Goal: Task Accomplishment & Management: Complete application form

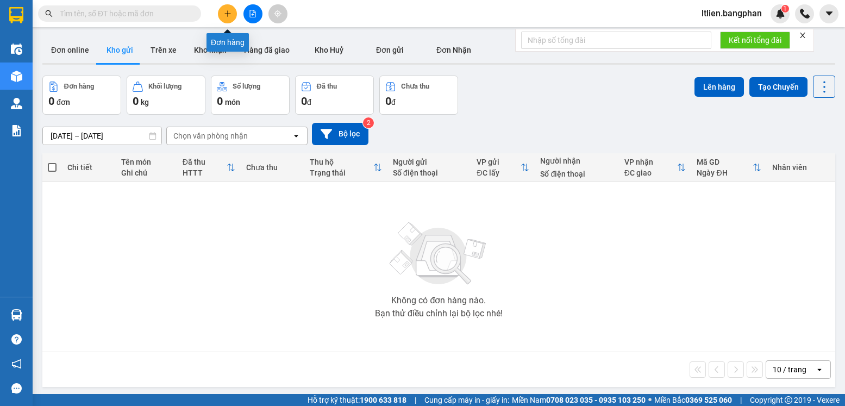
click at [227, 20] on button at bounding box center [227, 13] width 19 height 19
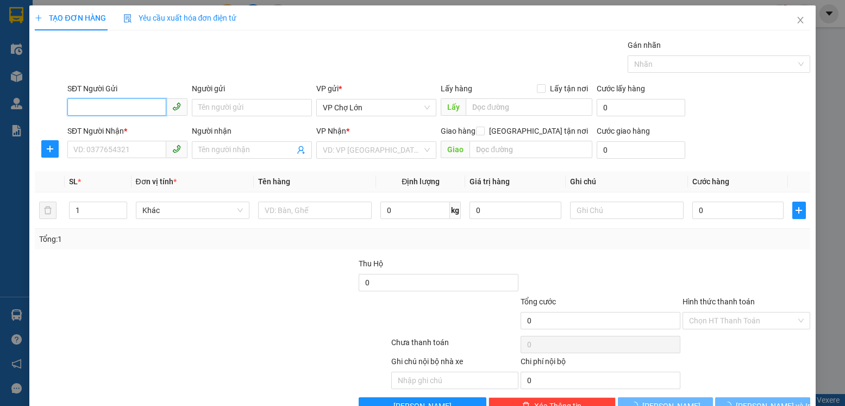
scroll to position [30, 0]
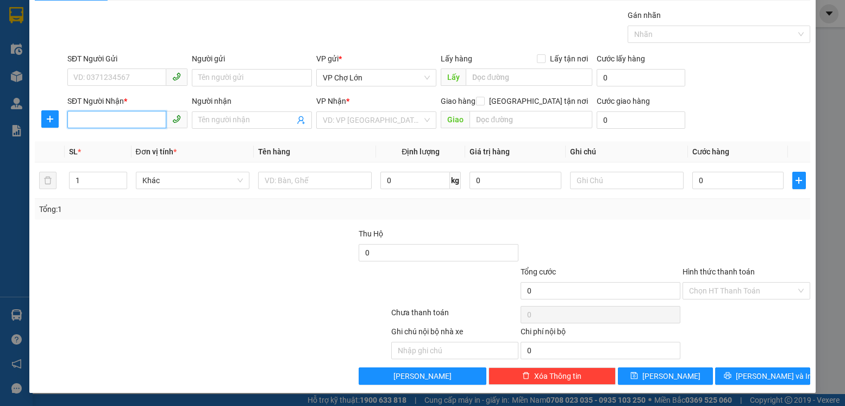
click at [74, 121] on input "SĐT Người Nhận *" at bounding box center [116, 119] width 99 height 17
click at [419, 115] on div "VD: VP [GEOGRAPHIC_DATA]" at bounding box center [376, 119] width 120 height 17
type input "0854426852"
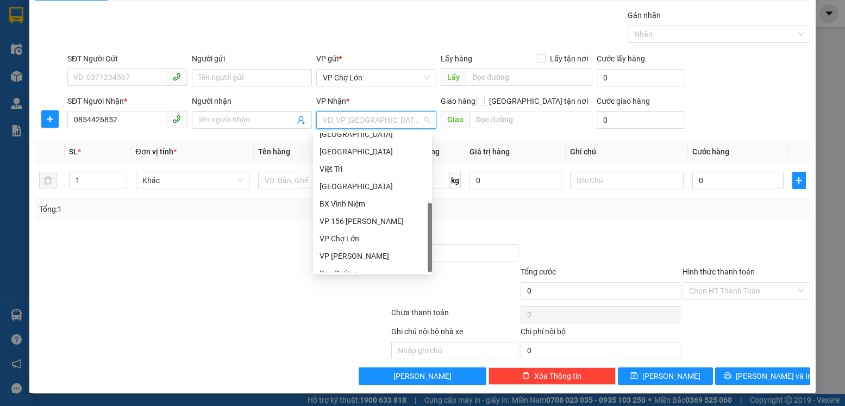
scroll to position [156, 0]
drag, startPoint x: 428, startPoint y: 174, endPoint x: 391, endPoint y: 270, distance: 103.0
click at [420, 259] on div "Nam Định [GEOGRAPHIC_DATA] Việt Trì [GEOGRAPHIC_DATA] BX Vĩnh Niệm VP 156 [PERS…" at bounding box center [372, 202] width 119 height 139
drag, startPoint x: 348, startPoint y: 266, endPoint x: 413, endPoint y: 266, distance: 65.7
click at [349, 266] on div "Dọc Đường" at bounding box center [372, 264] width 106 height 12
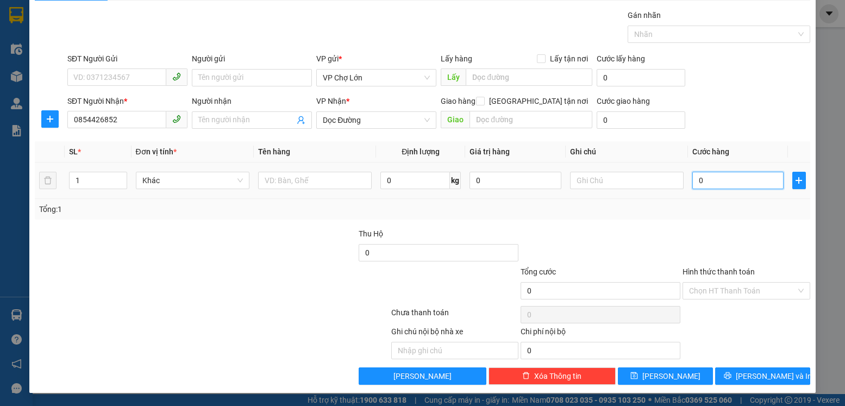
click at [695, 183] on input "0" at bounding box center [737, 180] width 91 height 17
type input "5"
type input "50"
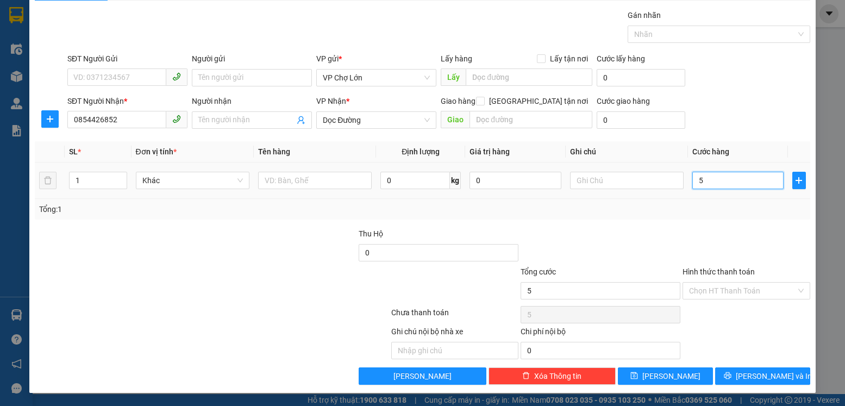
type input "50"
type input "50.000"
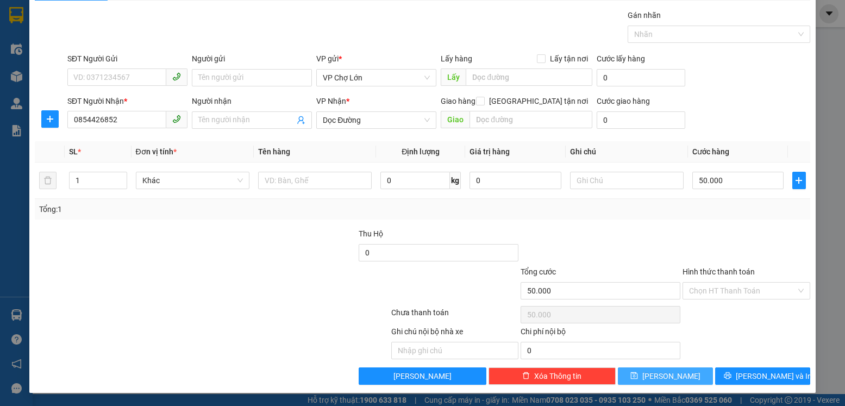
click at [638, 375] on icon "save" at bounding box center [634, 376] width 8 height 8
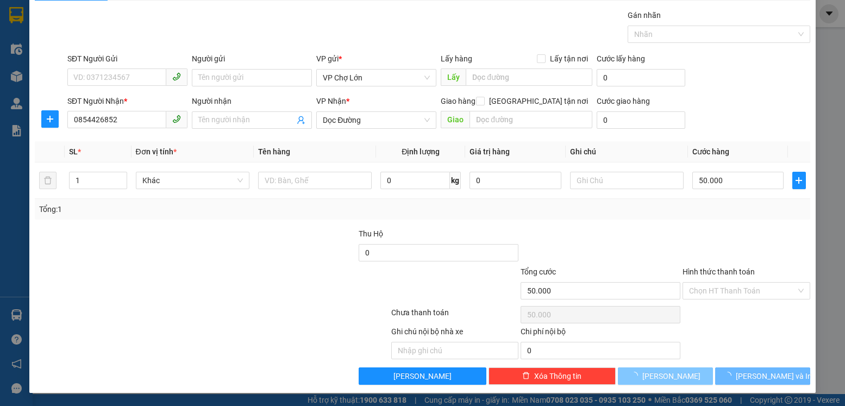
type input "0"
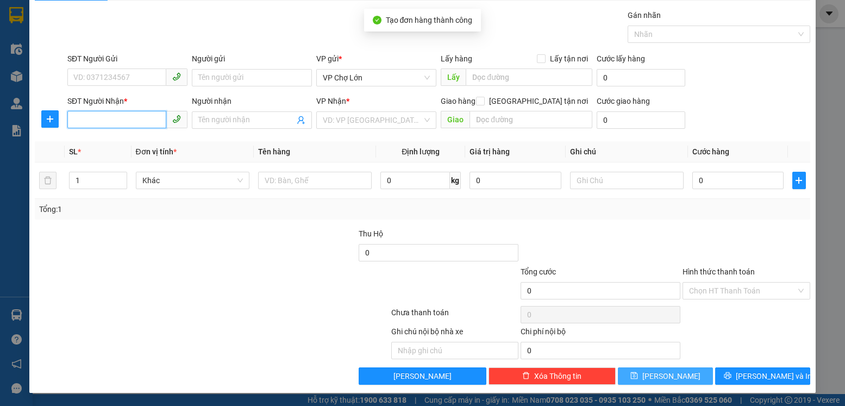
click at [76, 119] on input "SĐT Người Nhận *" at bounding box center [116, 119] width 99 height 17
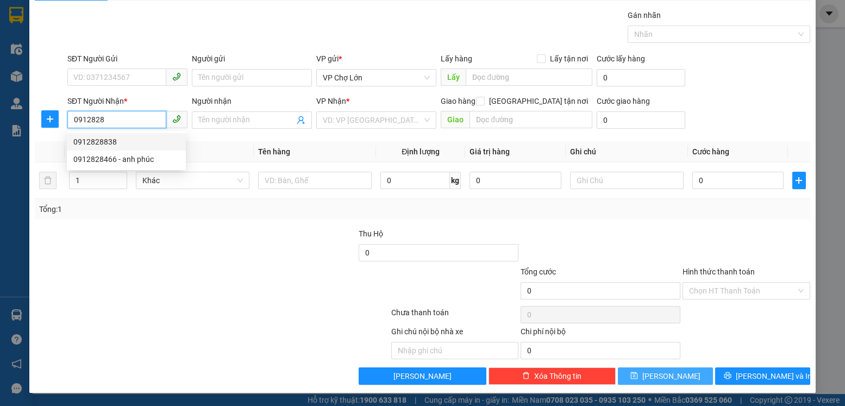
click at [109, 141] on div "0912828838" at bounding box center [126, 142] width 106 height 12
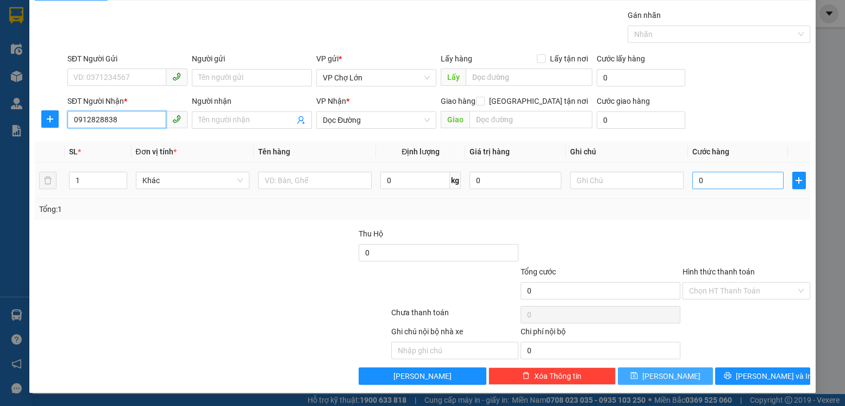
type input "0912828838"
click at [698, 179] on input "0" at bounding box center [737, 180] width 91 height 17
type input "1"
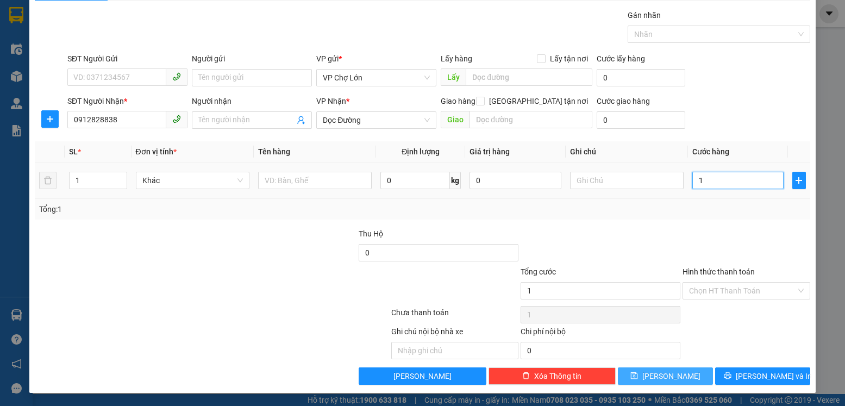
type input "10"
type input "100"
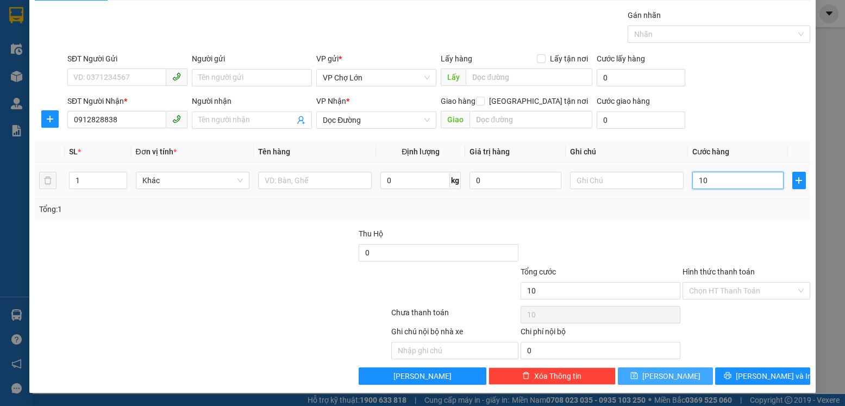
type input "100"
type input "100.000"
click at [638, 372] on icon "save" at bounding box center [634, 375] width 7 height 7
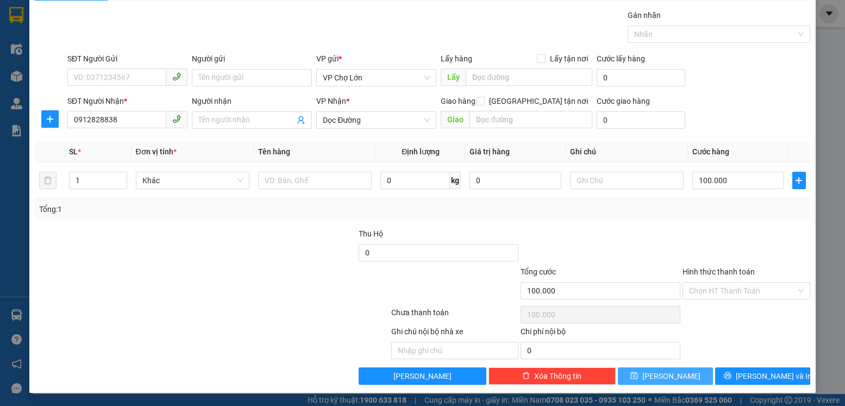
type input "0"
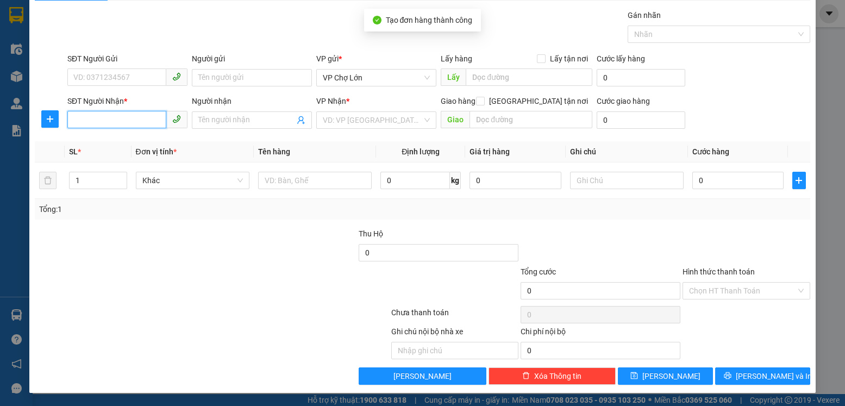
click at [72, 122] on input "SĐT Người Nhận *" at bounding box center [116, 119] width 99 height 17
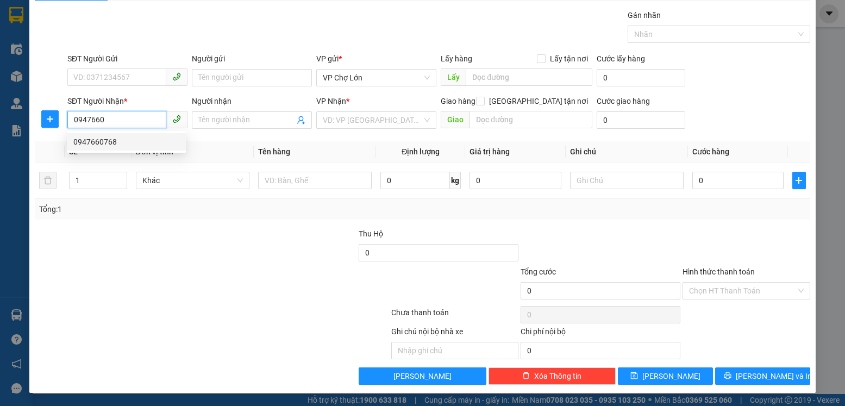
click at [106, 144] on div "0947660768" at bounding box center [126, 142] width 106 height 12
type input "0947660768"
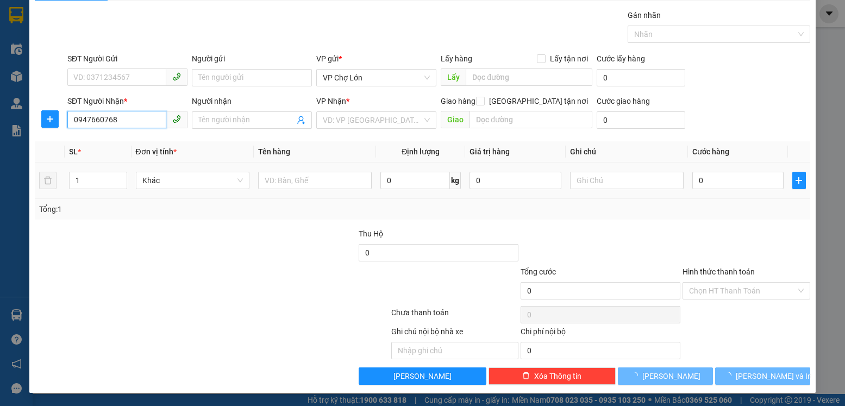
type input "gl"
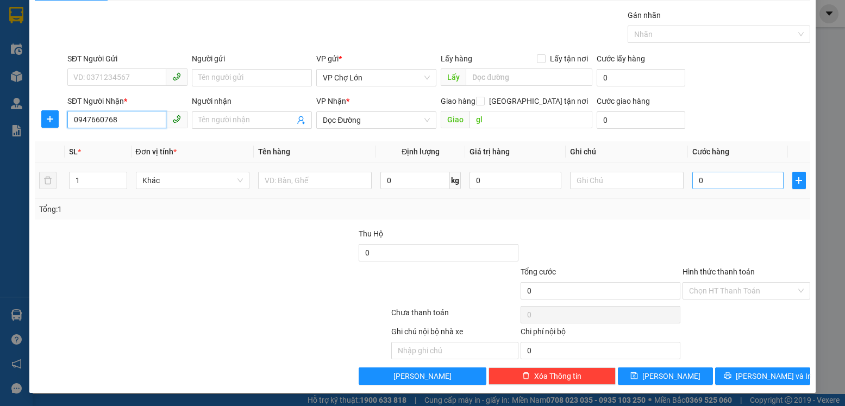
type input "0947660768"
click at [696, 183] on input "0" at bounding box center [737, 180] width 91 height 17
type input "5"
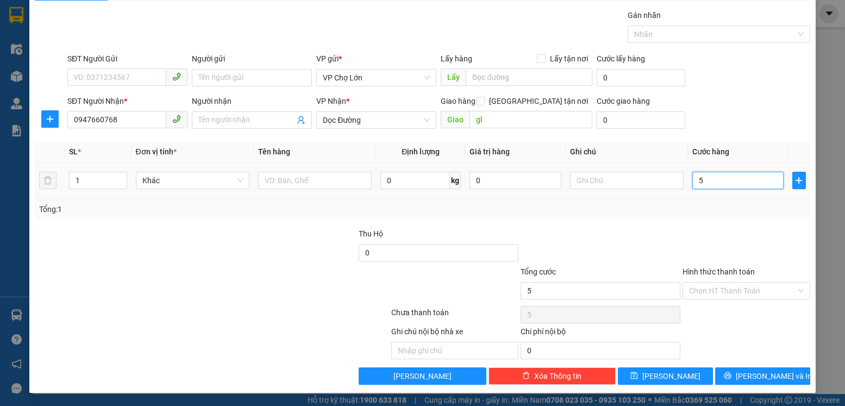
type input "50"
type input "50.000"
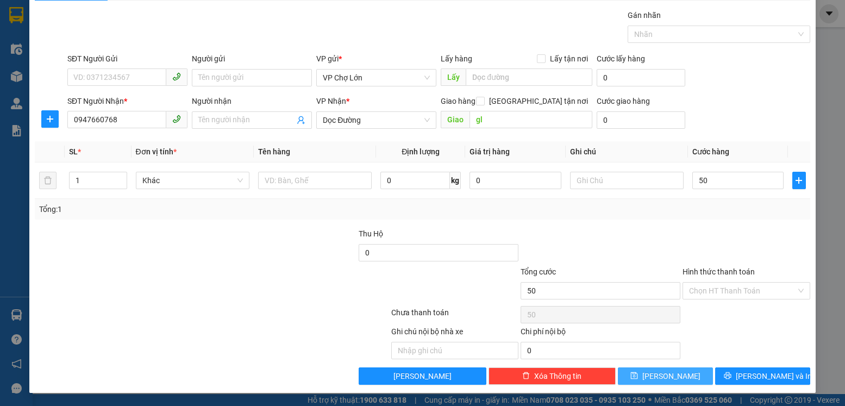
type input "50.000"
click at [638, 375] on icon "save" at bounding box center [634, 376] width 8 height 8
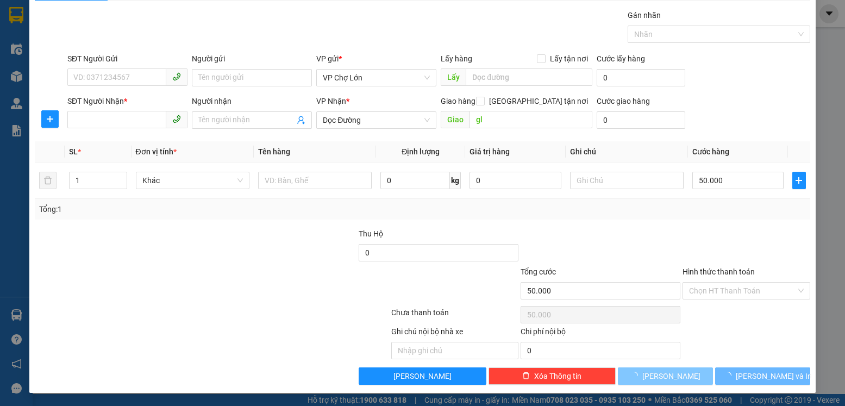
type input "0"
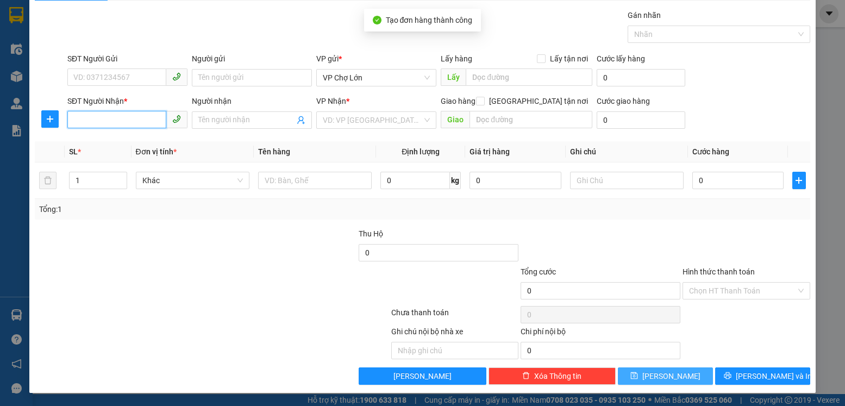
click at [70, 122] on input "SĐT Người Nhận *" at bounding box center [116, 119] width 99 height 17
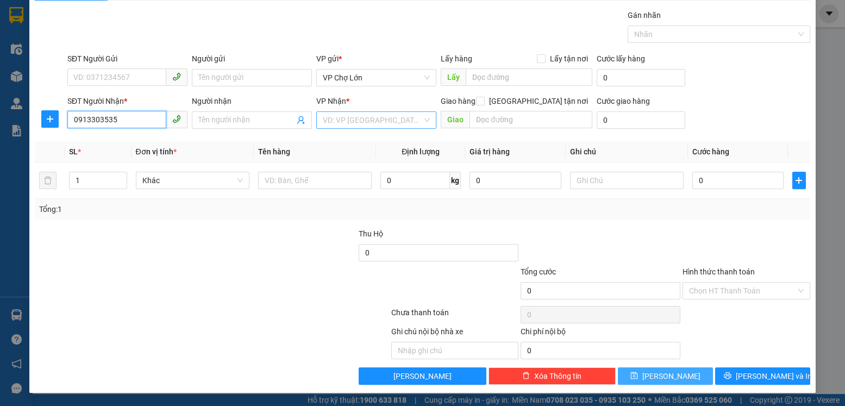
type input "0913303535"
click at [416, 121] on input "search" at bounding box center [372, 120] width 99 height 16
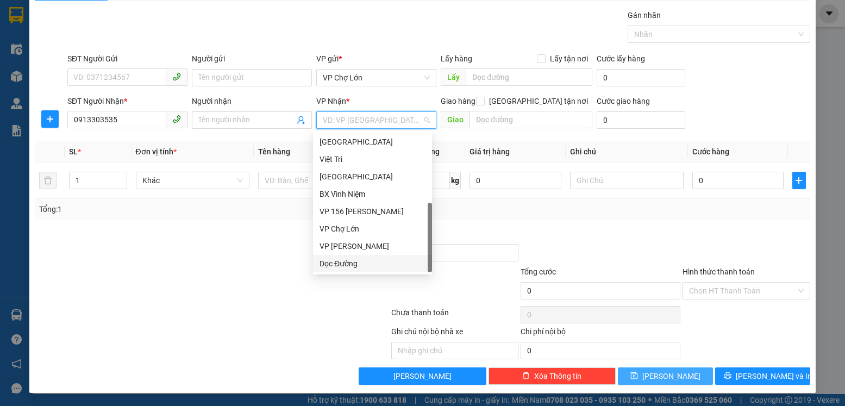
drag, startPoint x: 343, startPoint y: 264, endPoint x: 374, endPoint y: 266, distance: 31.0
click at [357, 266] on div "Dọc Đường" at bounding box center [372, 264] width 106 height 12
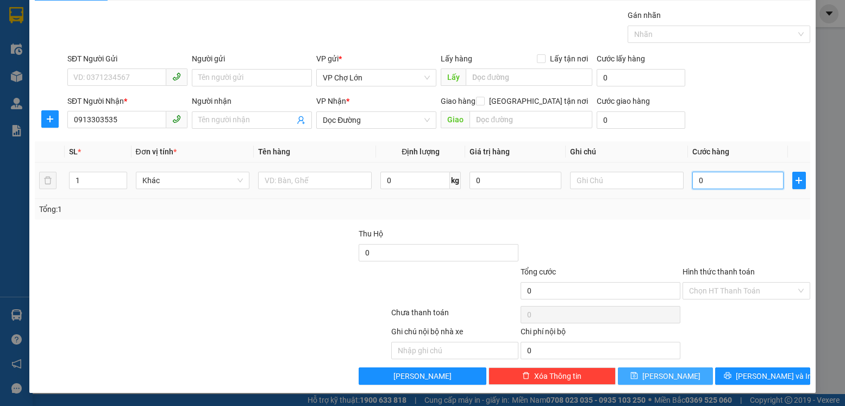
click at [703, 180] on input "0" at bounding box center [737, 180] width 91 height 17
type input "1"
type input "10"
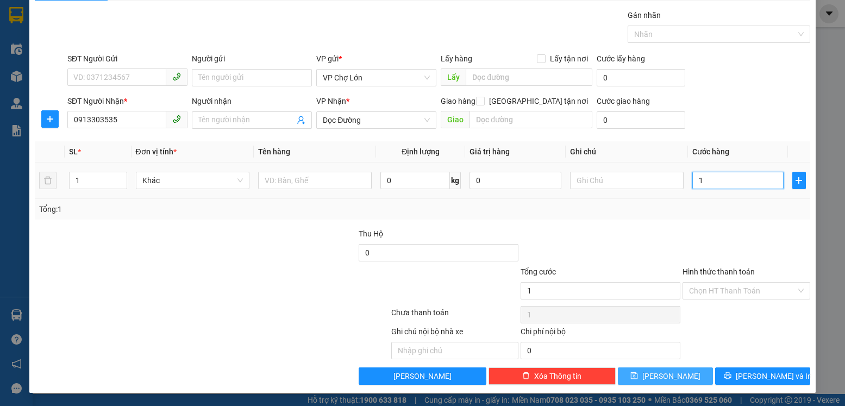
type input "10"
type input "100"
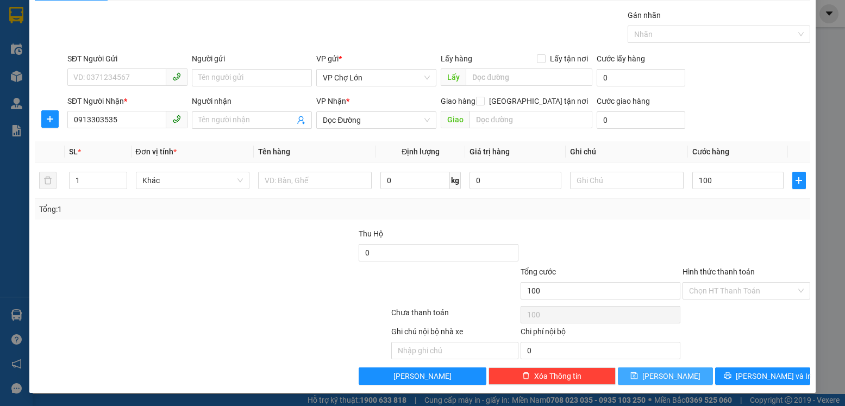
type input "100.000"
click at [638, 373] on icon "save" at bounding box center [634, 375] width 7 height 7
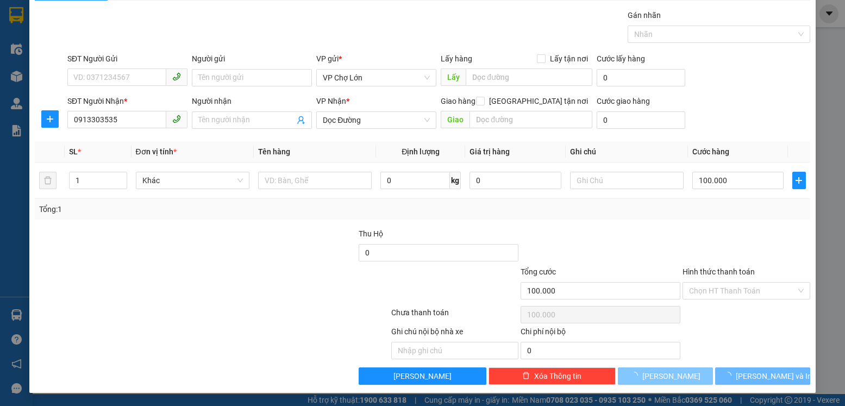
type input "0"
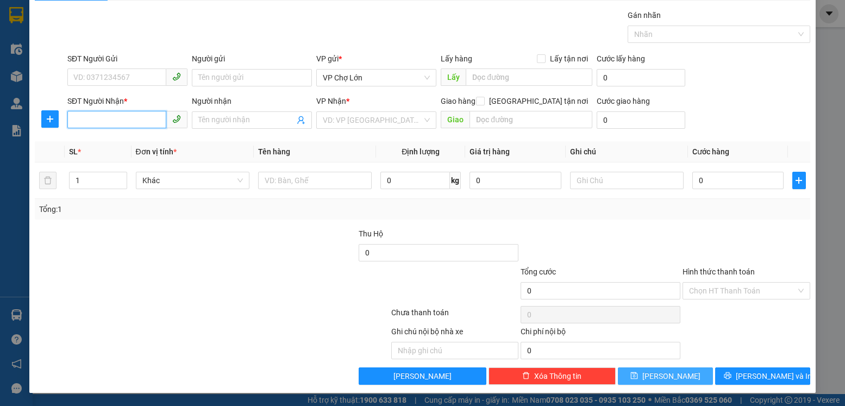
click at [72, 120] on input "SĐT Người Nhận *" at bounding box center [116, 119] width 99 height 17
click at [106, 143] on div "0865729486" at bounding box center [126, 142] width 106 height 12
type input "0865729486"
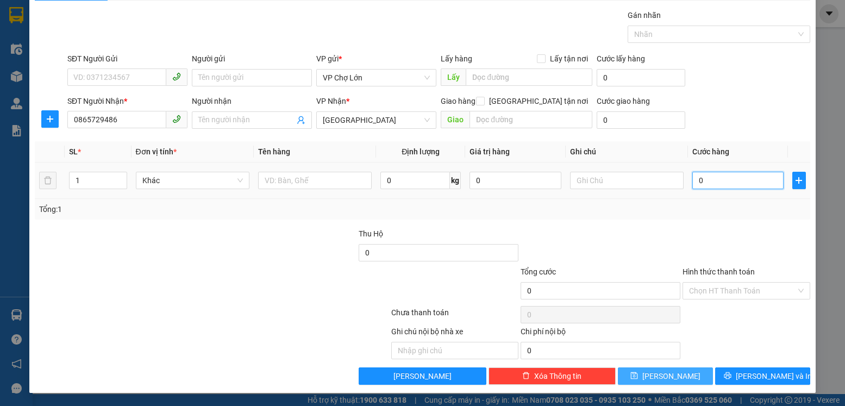
click at [697, 184] on input "0" at bounding box center [737, 180] width 91 height 17
type input "5"
type input "50"
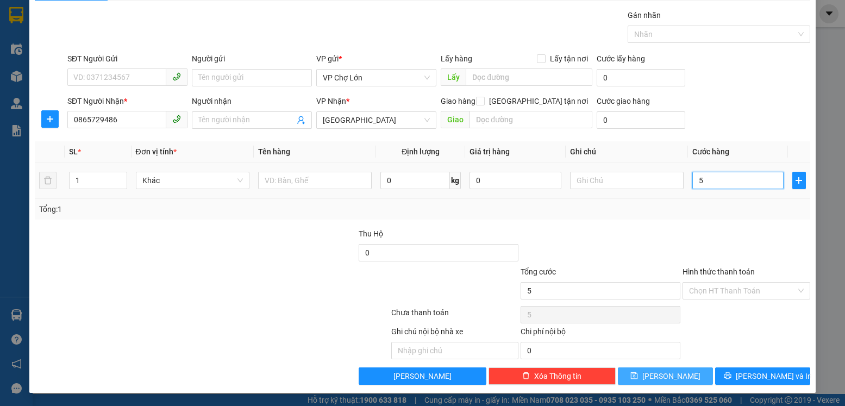
type input "50"
type input "50.000"
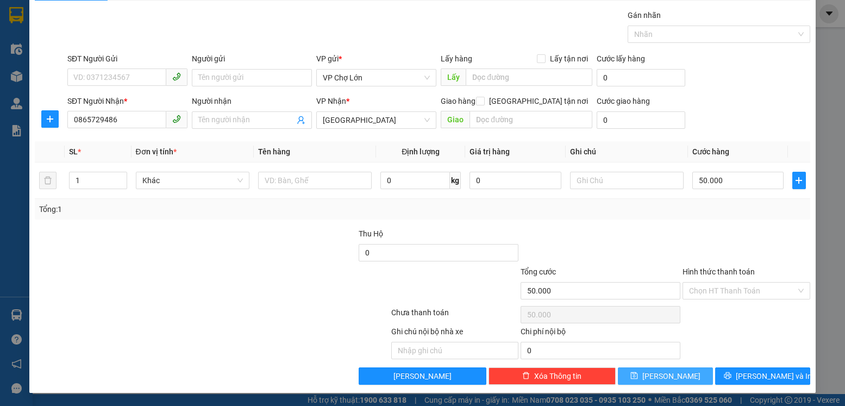
click at [638, 375] on icon "save" at bounding box center [634, 376] width 8 height 8
type input "0"
click at [74, 118] on input "SĐT Người Nhận *" at bounding box center [116, 119] width 99 height 17
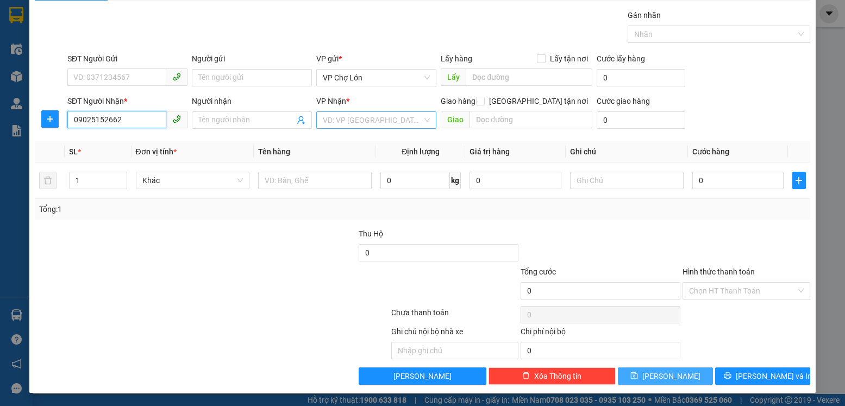
type input "09025152662"
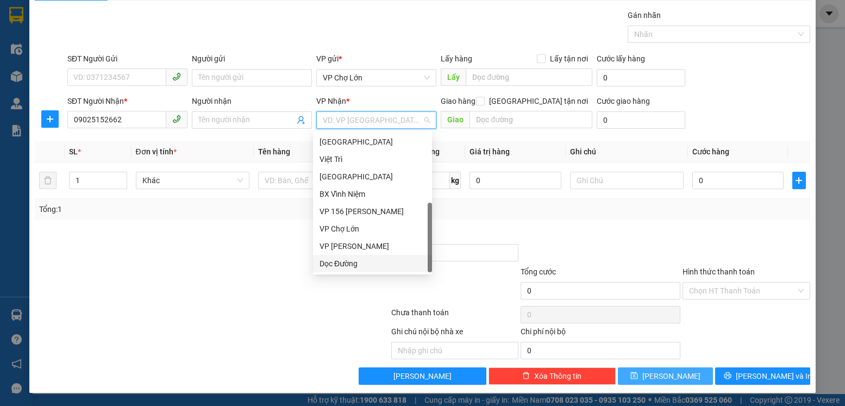
click at [407, 118] on input "search" at bounding box center [372, 120] width 99 height 16
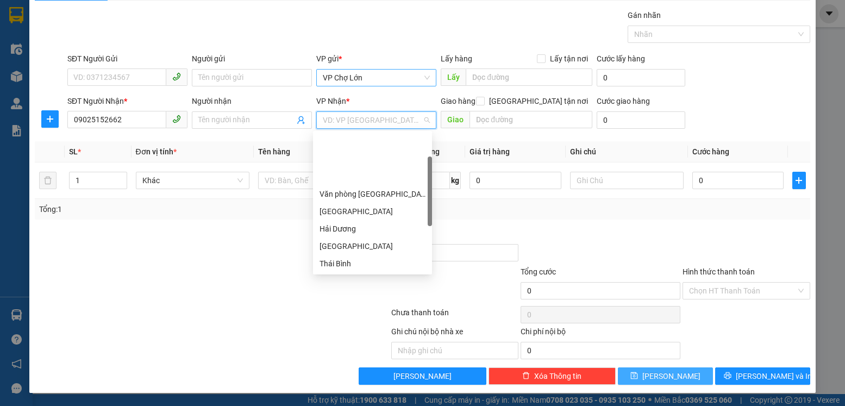
scroll to position [0, 0]
drag, startPoint x: 430, startPoint y: 213, endPoint x: 424, endPoint y: 77, distance: 136.5
click at [426, 84] on body "Kết quả tìm kiếm ( 0 ) Bộ lọc No Data ltlien.bangphan 1 Điều hành xe Kho hàng m…" at bounding box center [422, 203] width 845 height 406
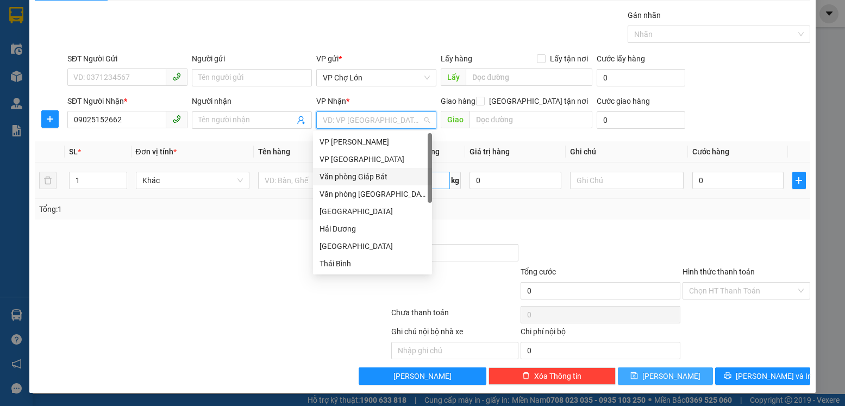
drag, startPoint x: 377, startPoint y: 178, endPoint x: 402, endPoint y: 180, distance: 25.1
click at [381, 178] on div "Văn phòng Giáp Bát" at bounding box center [372, 177] width 106 height 12
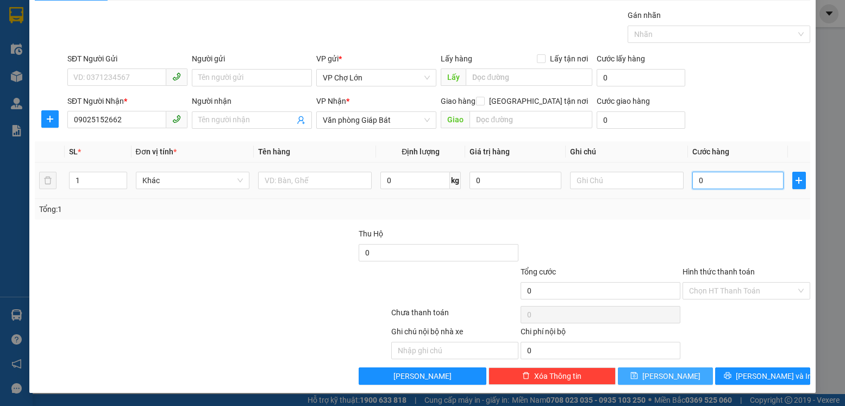
click at [697, 179] on input "0" at bounding box center [737, 180] width 91 height 17
type input "5"
type input "50"
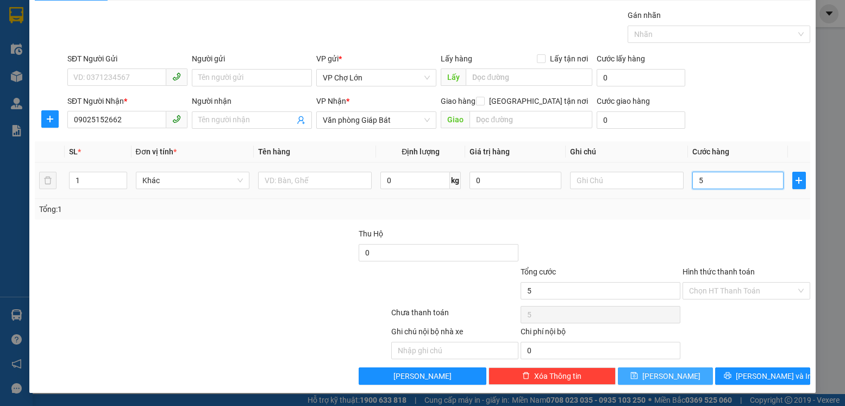
type input "50"
type input "50.000"
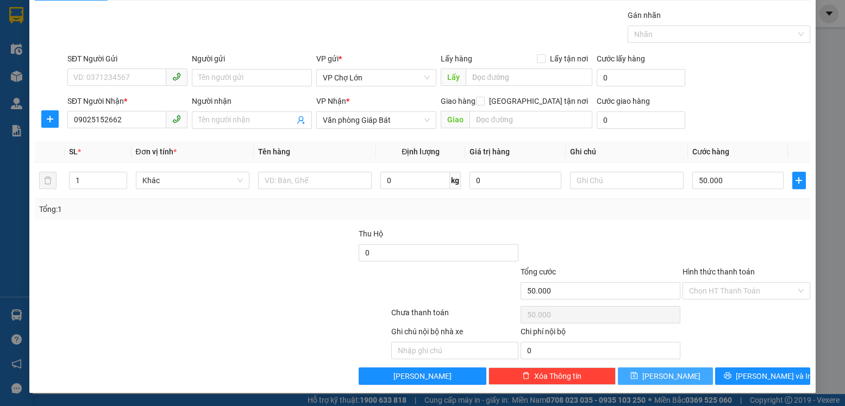
click at [638, 376] on icon "save" at bounding box center [634, 376] width 8 height 8
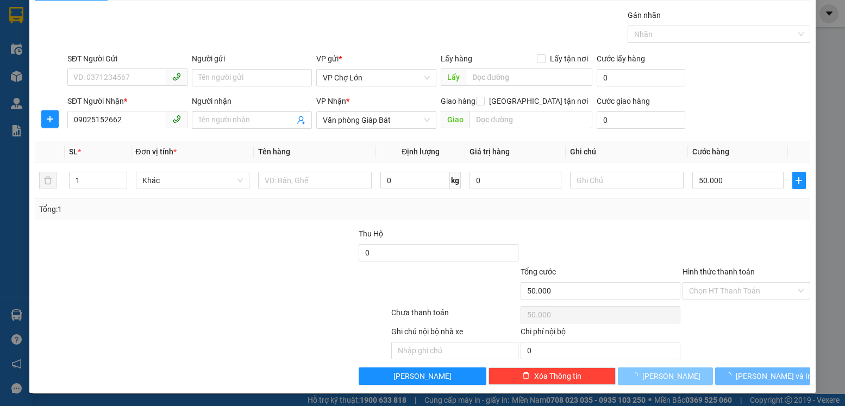
type input "0"
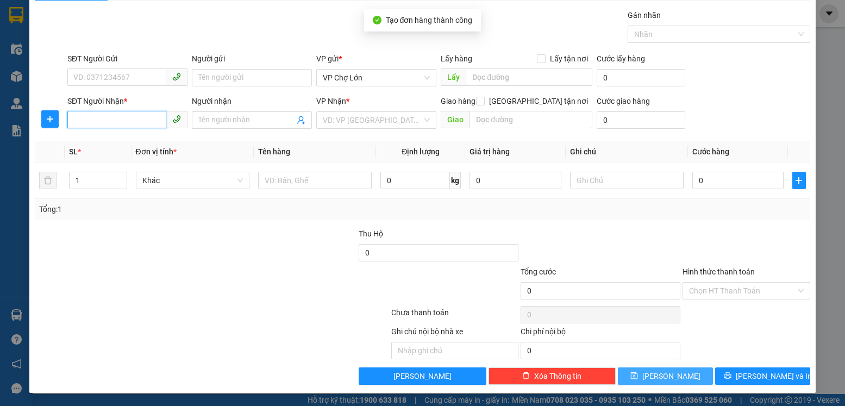
click at [68, 120] on input "SĐT Người Nhận *" at bounding box center [116, 119] width 99 height 17
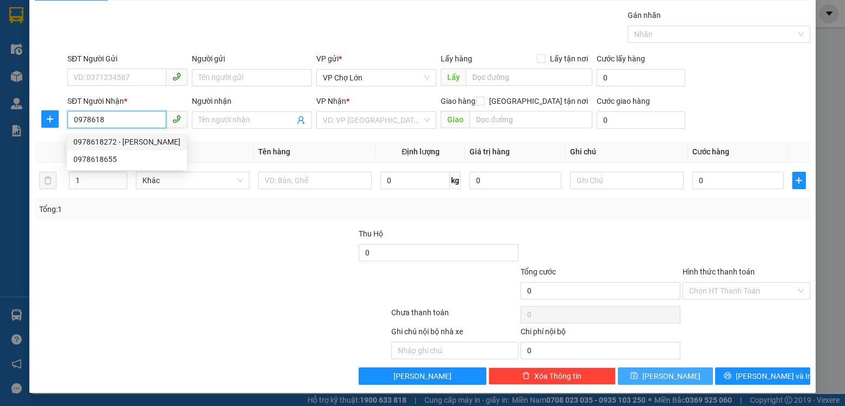
drag, startPoint x: 105, startPoint y: 143, endPoint x: 114, endPoint y: 142, distance: 8.7
click at [107, 142] on div "0978618272 - [PERSON_NAME]" at bounding box center [126, 142] width 107 height 12
type input "0978618272"
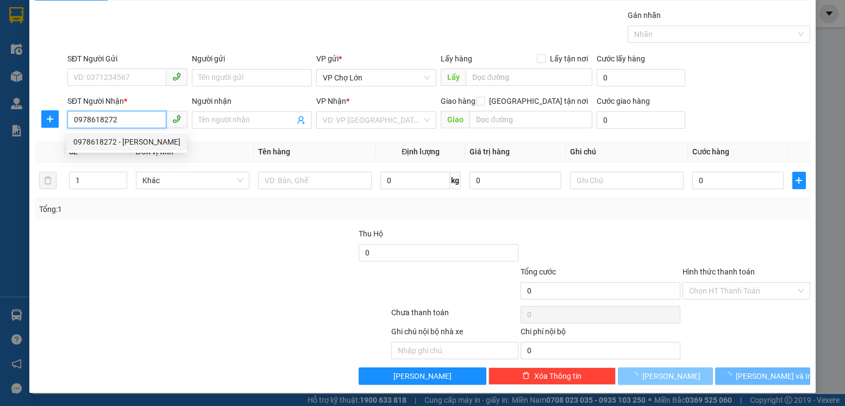
type input "huyền"
type input "gb"
type input "180.000"
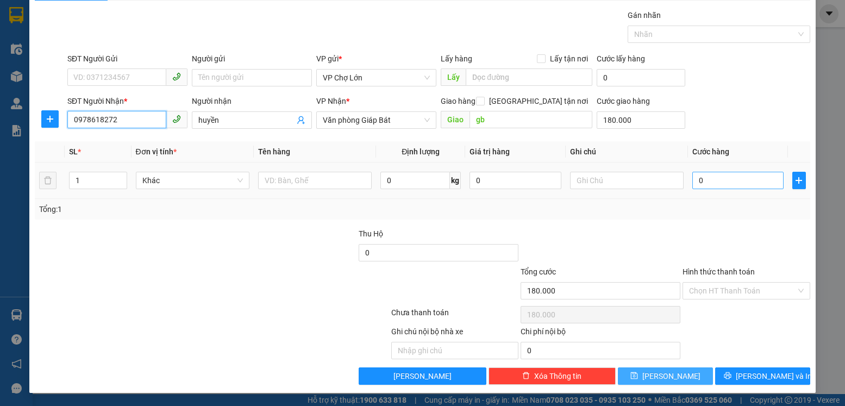
type input "0978618272"
click at [698, 181] on input "0" at bounding box center [737, 180] width 91 height 17
type input "6"
type input "180.006"
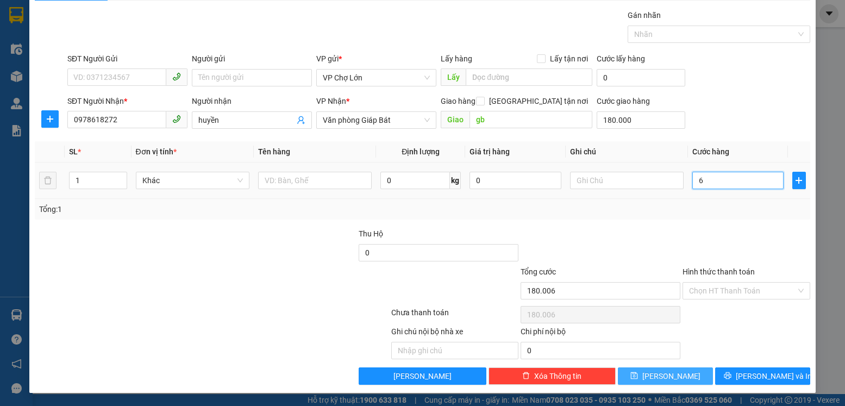
type input "60"
type input "180.060"
type input "60.000"
type input "240.000"
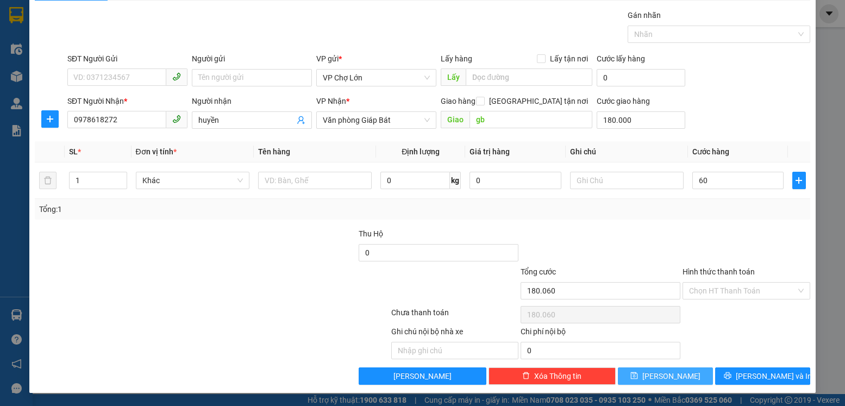
type input "240.000"
click at [638, 375] on icon "save" at bounding box center [634, 375] width 7 height 7
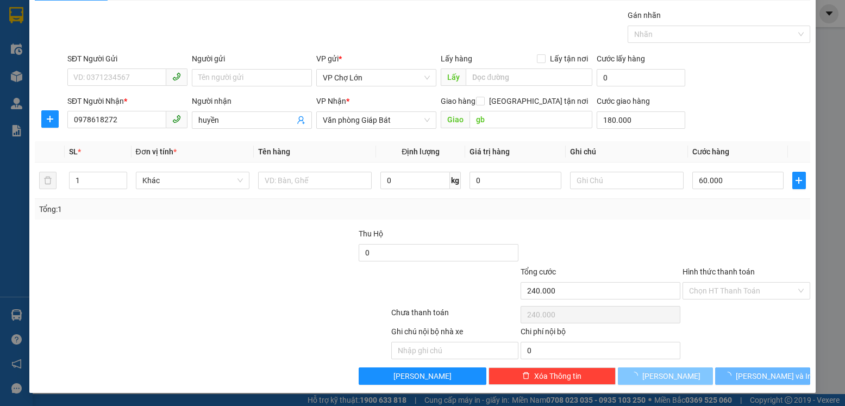
type input "0"
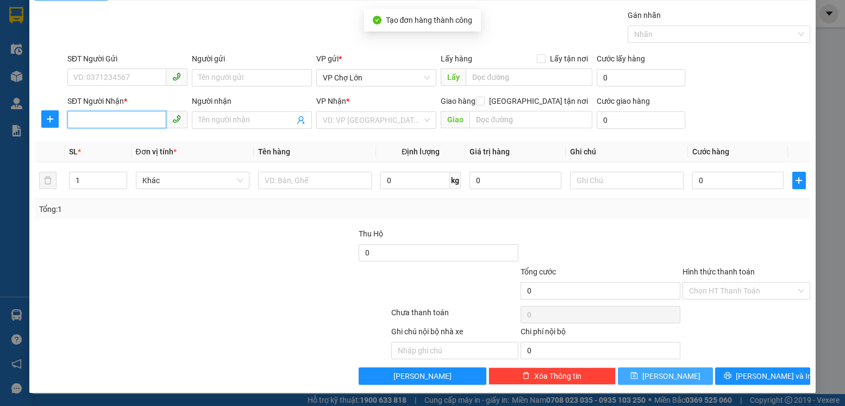
click at [76, 118] on input "SĐT Người Nhận *" at bounding box center [116, 119] width 99 height 17
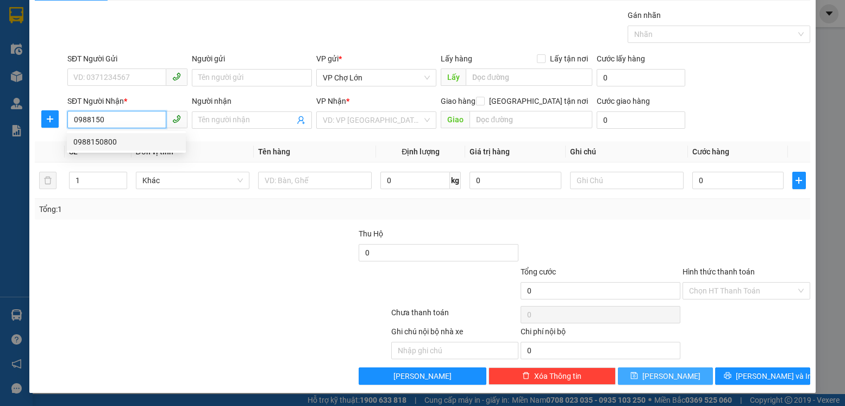
click at [112, 143] on div "0988150800" at bounding box center [126, 142] width 106 height 12
type input "0988150800"
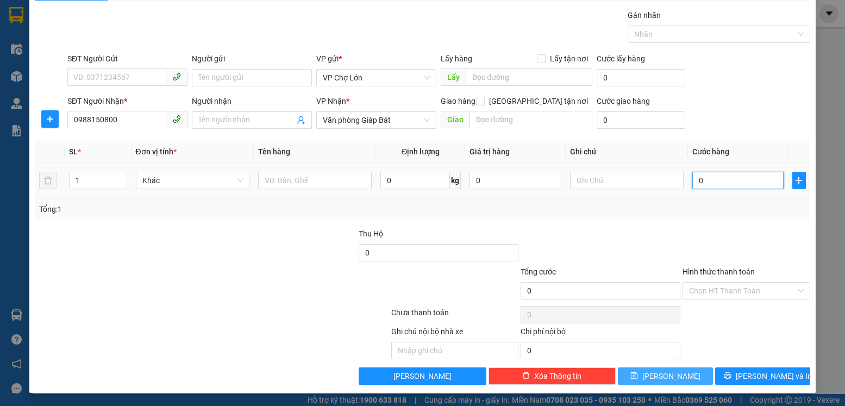
click at [699, 180] on input "0" at bounding box center [737, 180] width 91 height 17
type input "1"
type input "15"
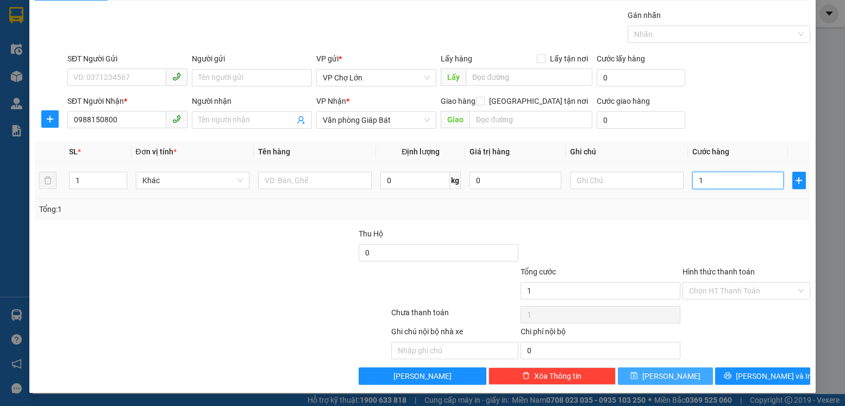
type input "15"
type input "150"
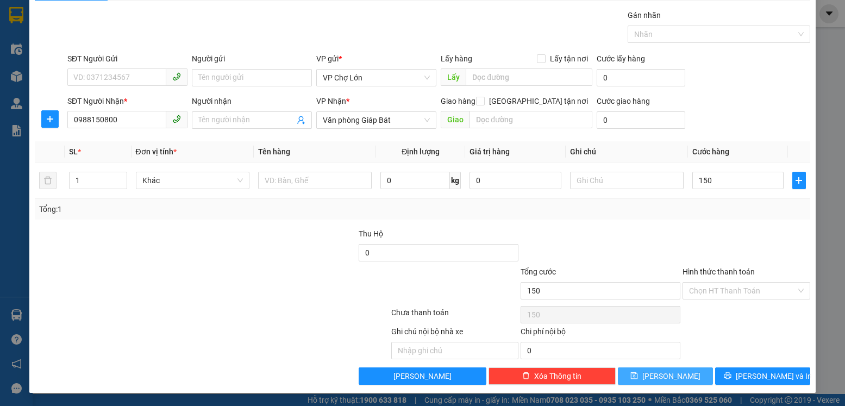
type input "150.000"
click at [638, 376] on icon "save" at bounding box center [634, 376] width 8 height 8
type input "0"
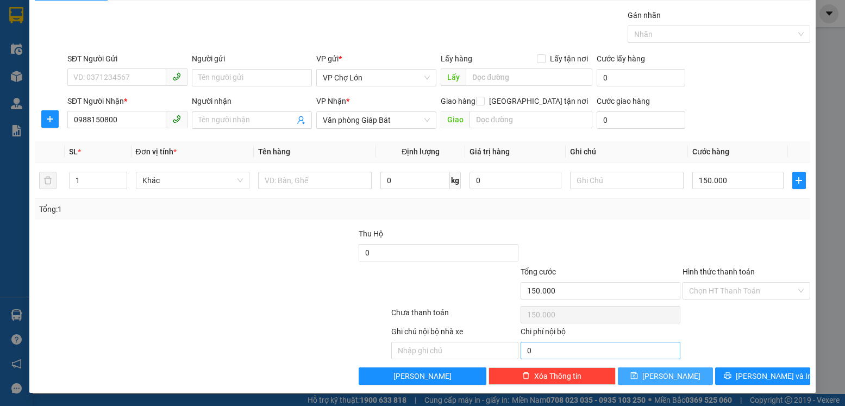
type input "0"
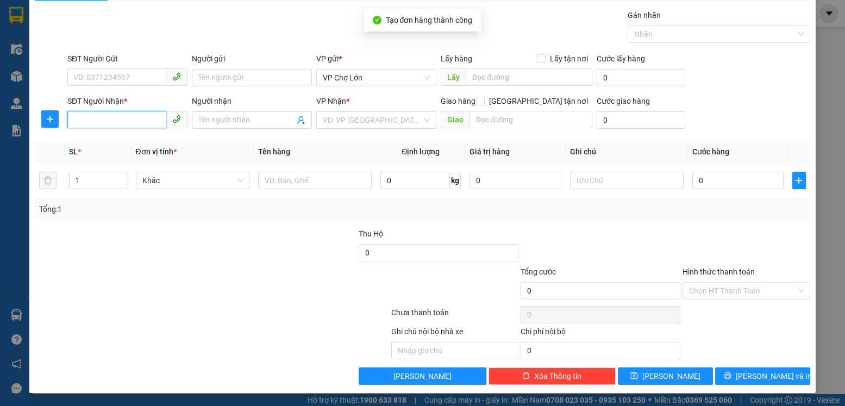
click at [74, 120] on input "SĐT Người Nhận *" at bounding box center [116, 119] width 99 height 17
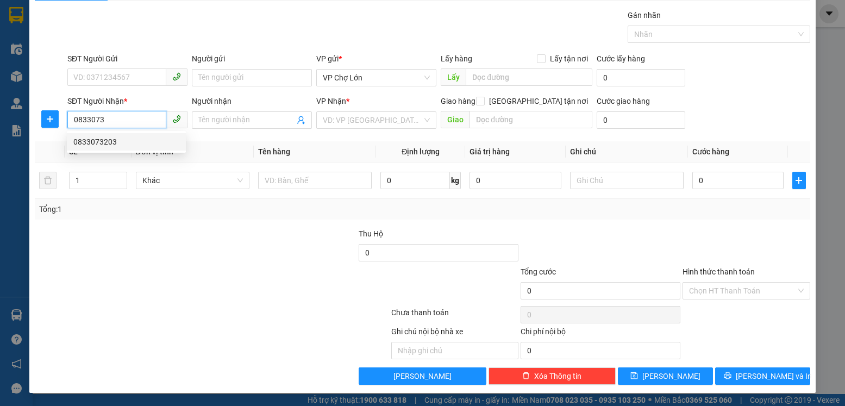
click at [105, 143] on div "0833073203" at bounding box center [126, 142] width 106 height 12
type input "0833073203"
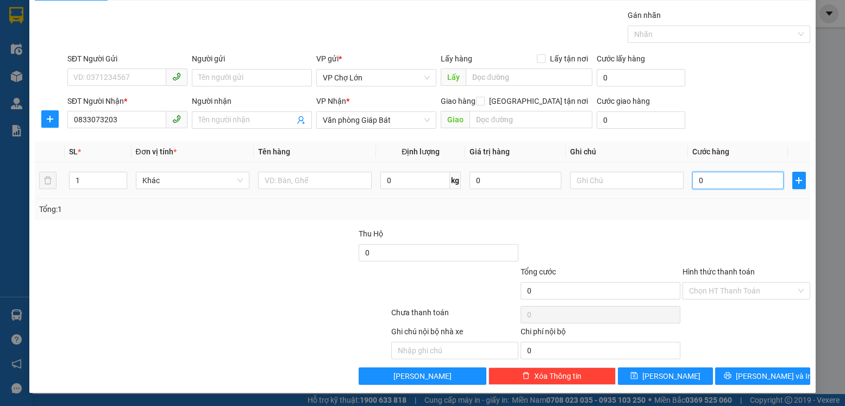
click at [697, 177] on input "0" at bounding box center [737, 180] width 91 height 17
type input "5"
type input "50"
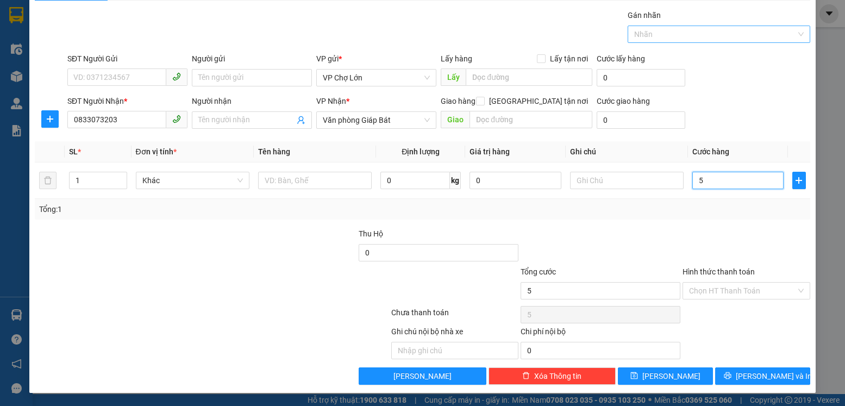
type input "50"
type input "50.000"
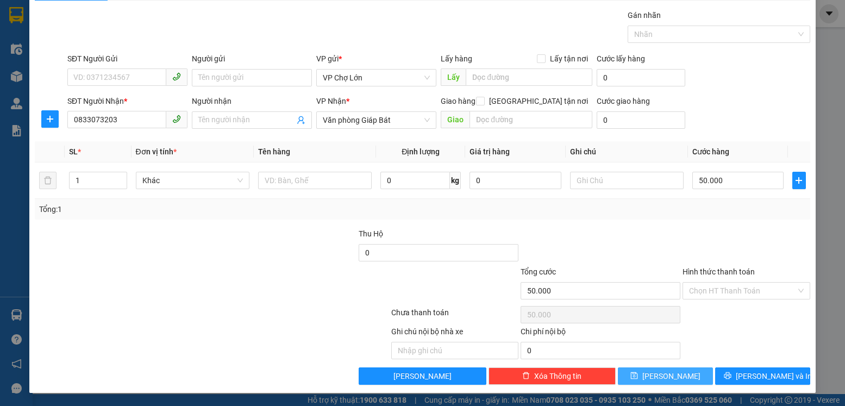
click at [638, 376] on icon "save" at bounding box center [634, 376] width 8 height 8
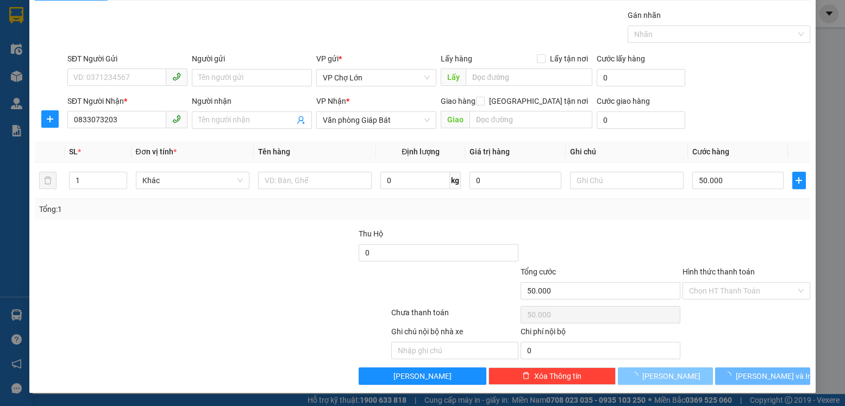
type input "0"
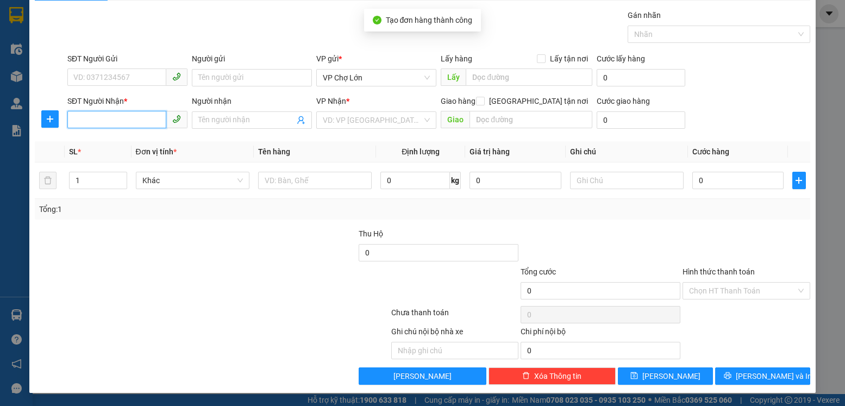
click at [77, 122] on input "SĐT Người Nhận *" at bounding box center [116, 119] width 99 height 17
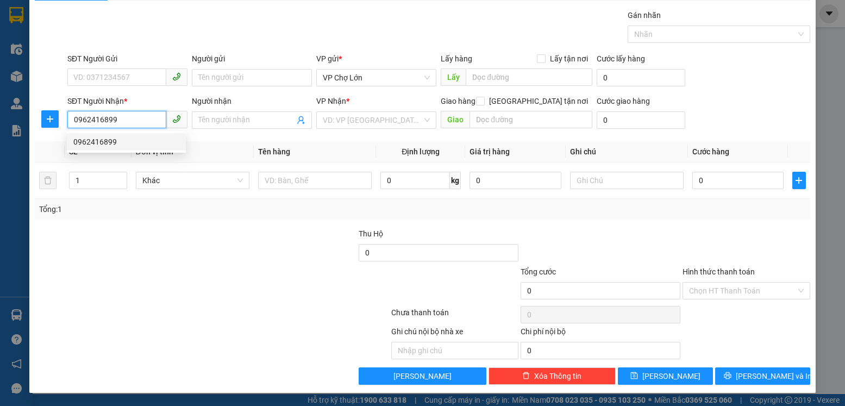
click at [109, 140] on div "0962416899" at bounding box center [126, 142] width 106 height 12
type input "0962416899"
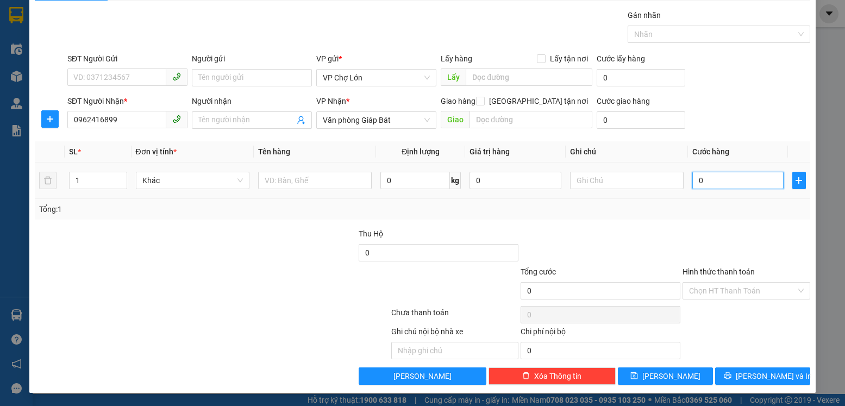
click at [699, 180] on input "0" at bounding box center [737, 180] width 91 height 17
type input "5"
type input "50"
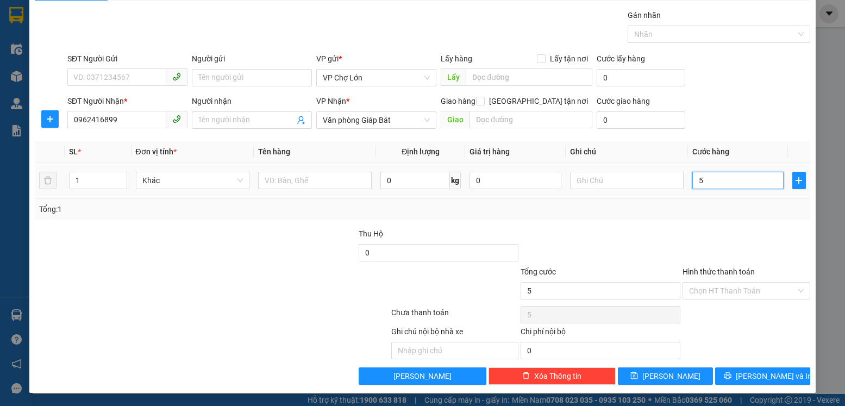
type input "50"
type input "50.000"
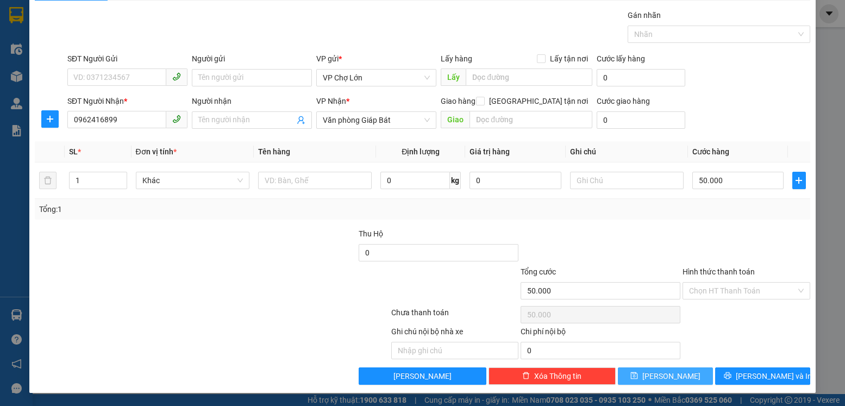
click at [638, 374] on icon "save" at bounding box center [634, 375] width 7 height 7
type input "0"
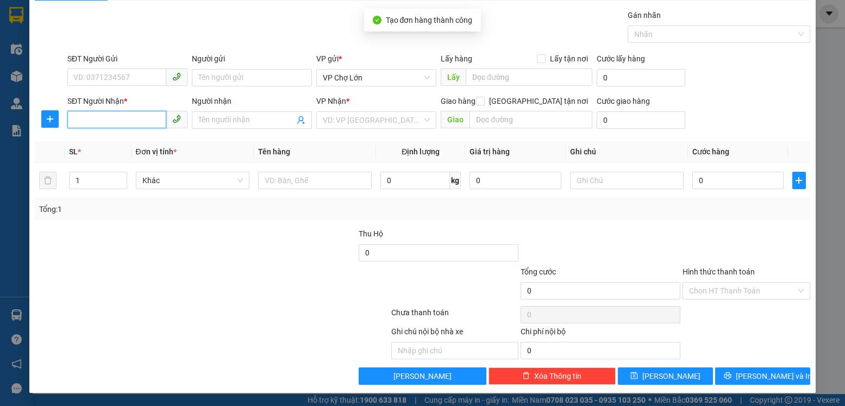
click at [76, 120] on input "SĐT Người Nhận *" at bounding box center [116, 119] width 99 height 17
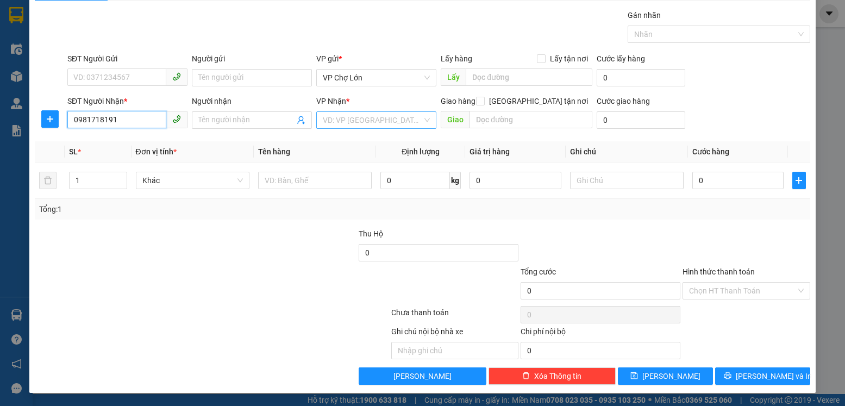
type input "0981718191"
click at [401, 115] on input "search" at bounding box center [372, 120] width 99 height 16
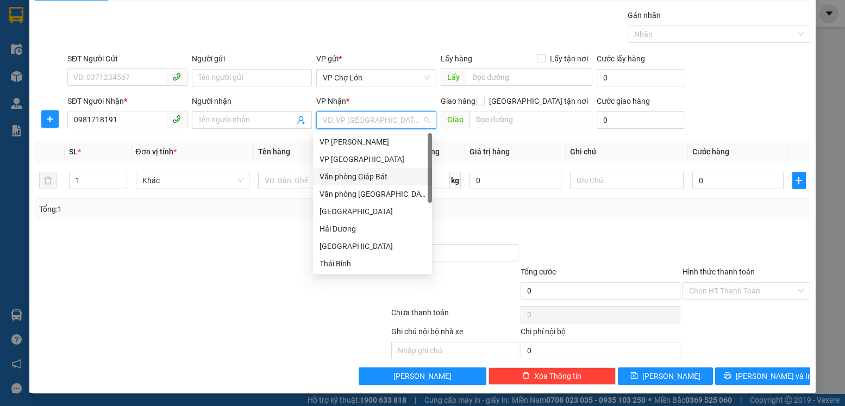
click at [382, 179] on div "Văn phòng Giáp Bát" at bounding box center [372, 177] width 106 height 12
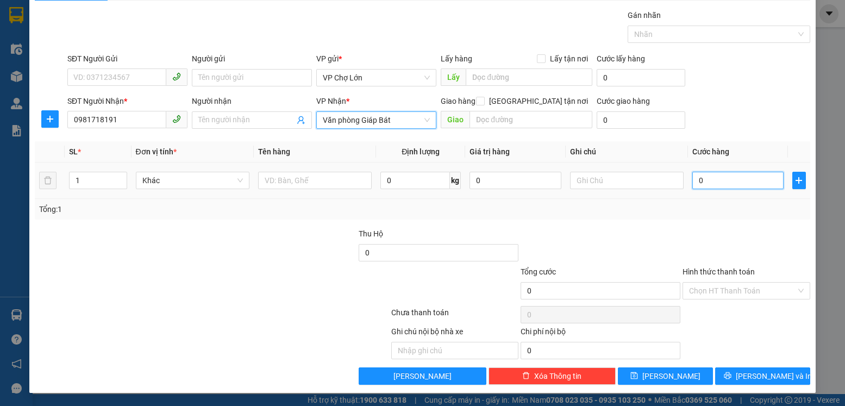
click at [702, 179] on input "0" at bounding box center [737, 180] width 91 height 17
type input "5"
type input "50"
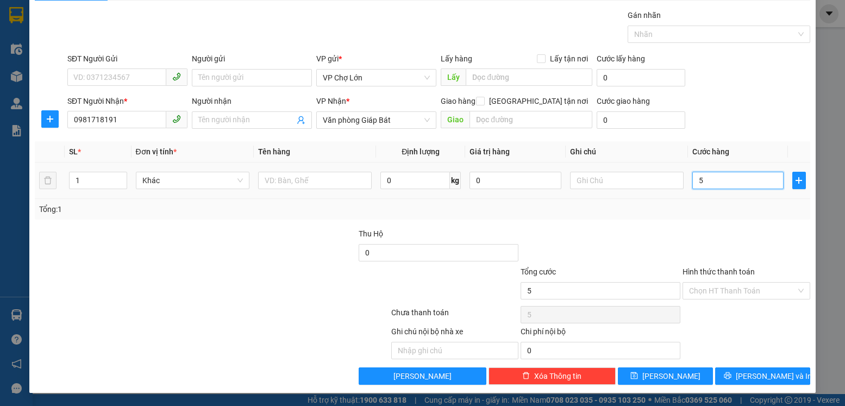
type input "50"
type input "50.000"
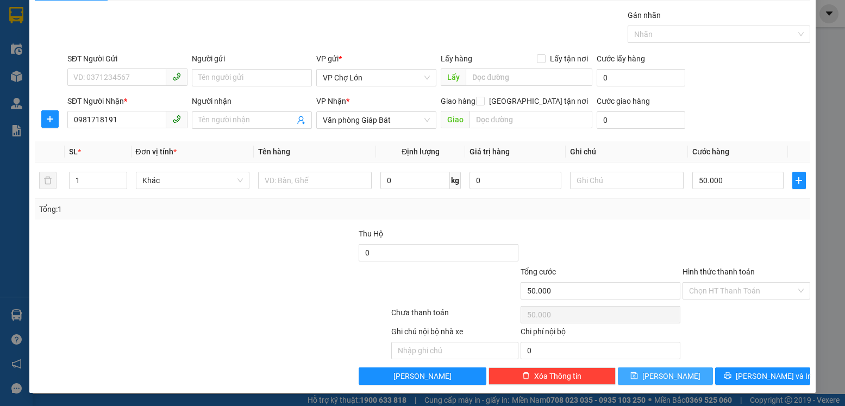
click at [638, 375] on icon "save" at bounding box center [634, 376] width 8 height 8
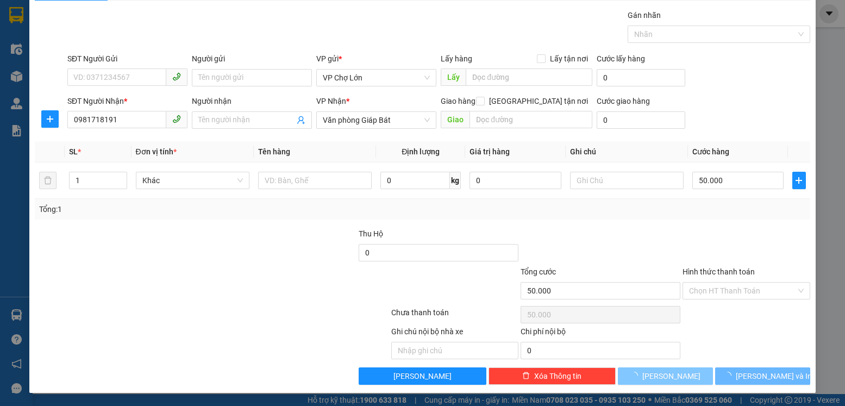
type input "0"
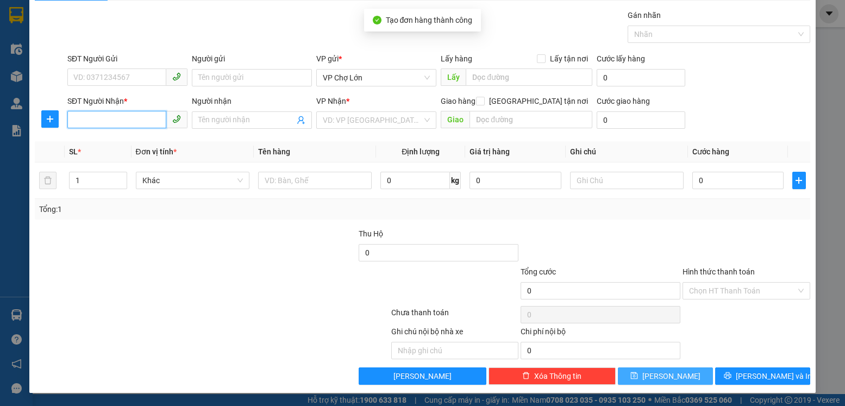
click at [74, 121] on input "SĐT Người Nhận *" at bounding box center [116, 119] width 99 height 17
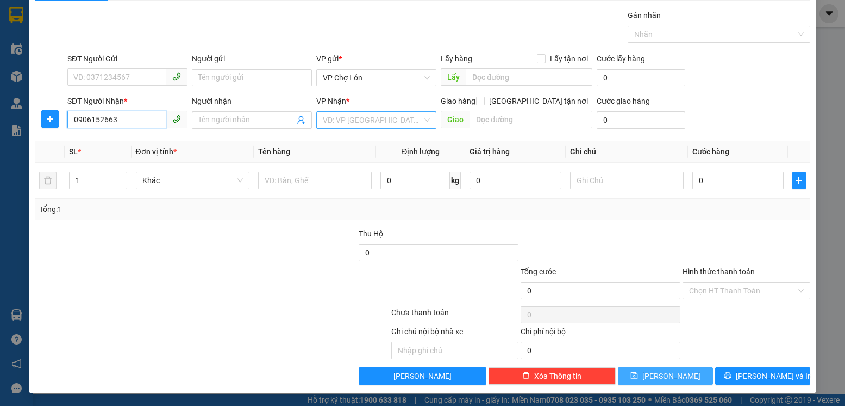
click at [418, 122] on div "VD: VP [GEOGRAPHIC_DATA]" at bounding box center [376, 119] width 120 height 17
type input "0906152663"
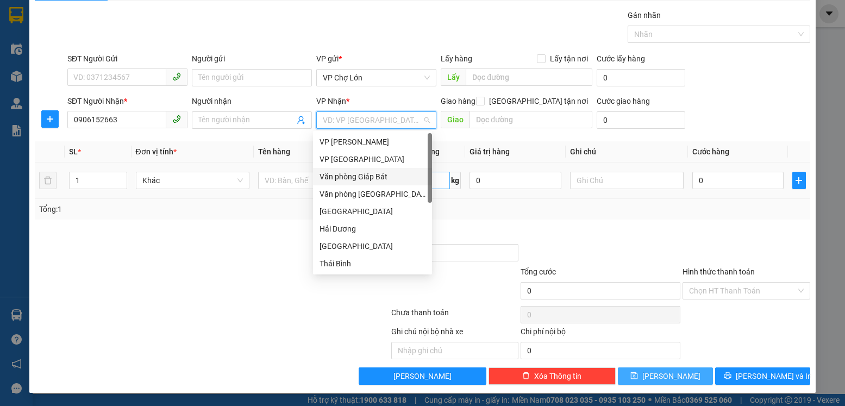
drag, startPoint x: 371, startPoint y: 179, endPoint x: 383, endPoint y: 179, distance: 12.0
click at [378, 179] on div "Văn phòng Giáp Bát" at bounding box center [372, 177] width 106 height 12
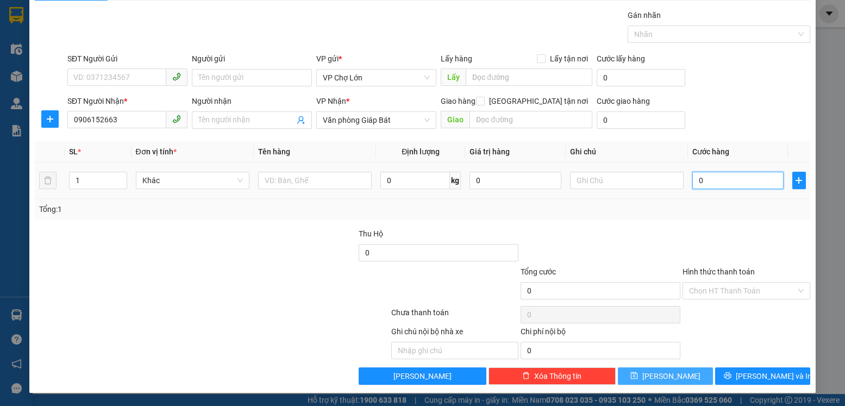
click at [695, 180] on input "0" at bounding box center [737, 180] width 91 height 17
type input "5"
type input "50"
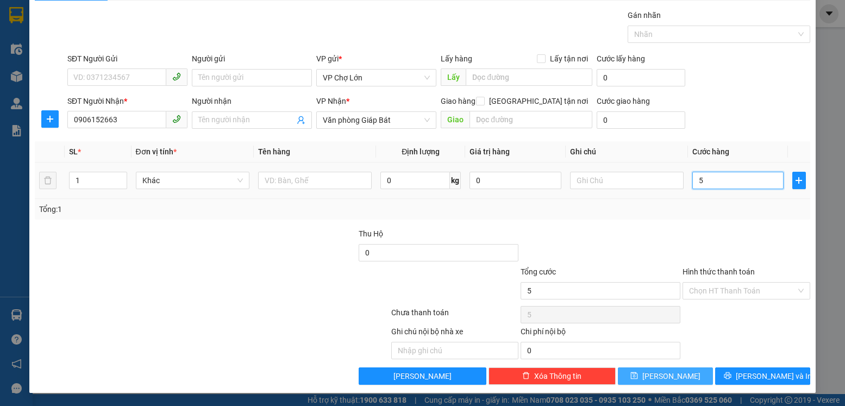
type input "50"
type input "50.000"
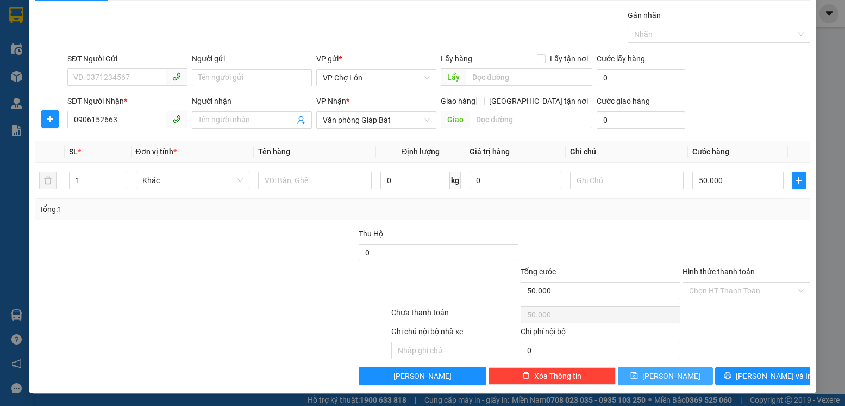
click at [638, 373] on icon "save" at bounding box center [634, 376] width 8 height 8
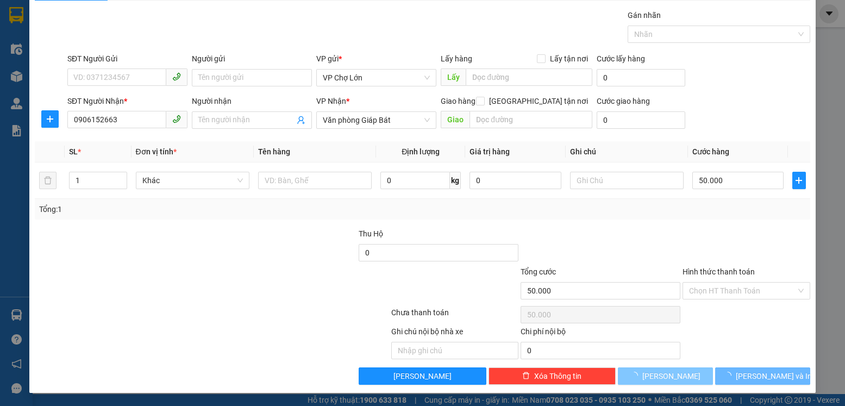
type input "0"
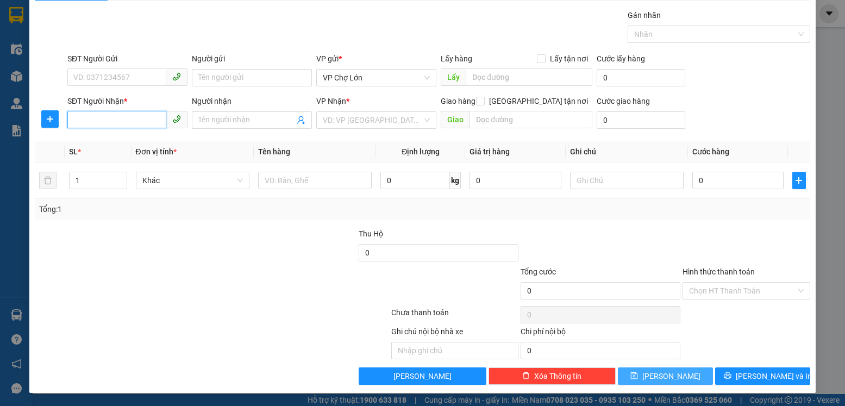
click at [71, 118] on input "SĐT Người Nhận *" at bounding box center [116, 119] width 99 height 17
click at [106, 142] on div "0946226618" at bounding box center [126, 142] width 106 height 12
type input "0946226618"
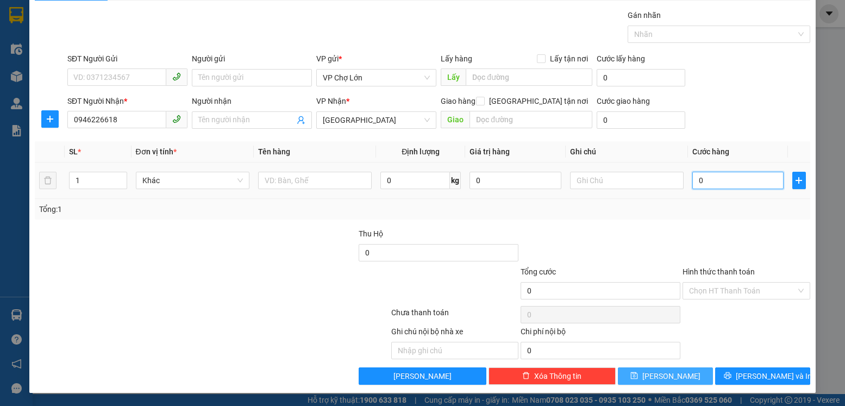
click at [696, 180] on input "0" at bounding box center [737, 180] width 91 height 17
type input "8"
type input "87"
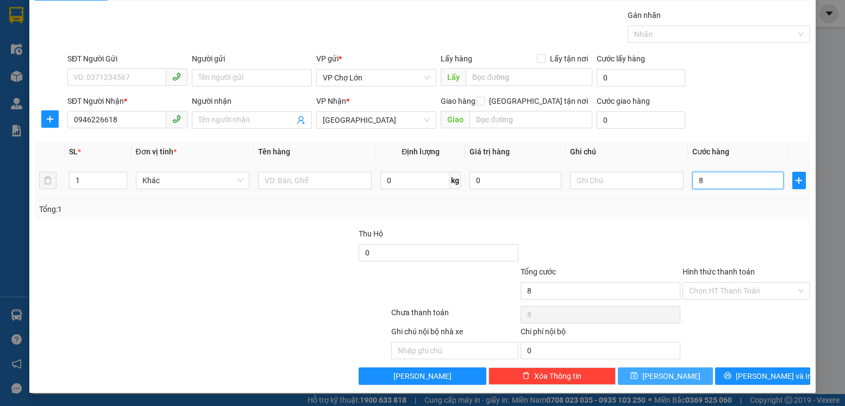
type input "87"
type input "870"
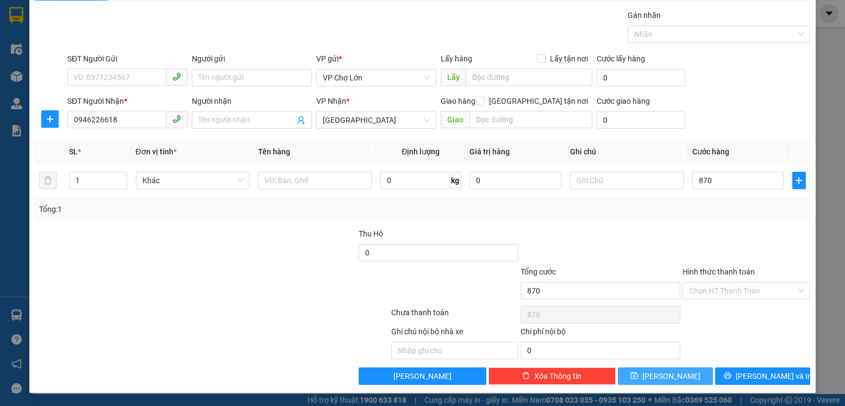
type input "870.000"
click at [638, 376] on icon "save" at bounding box center [634, 375] width 7 height 7
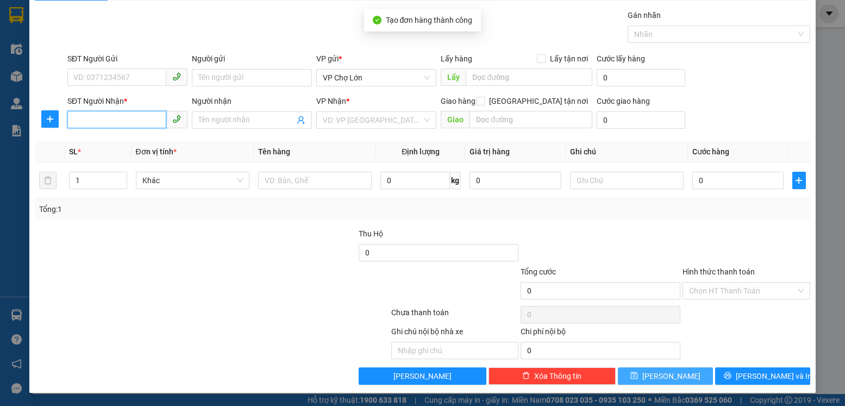
click at [76, 119] on input "SĐT Người Nhận *" at bounding box center [116, 119] width 99 height 17
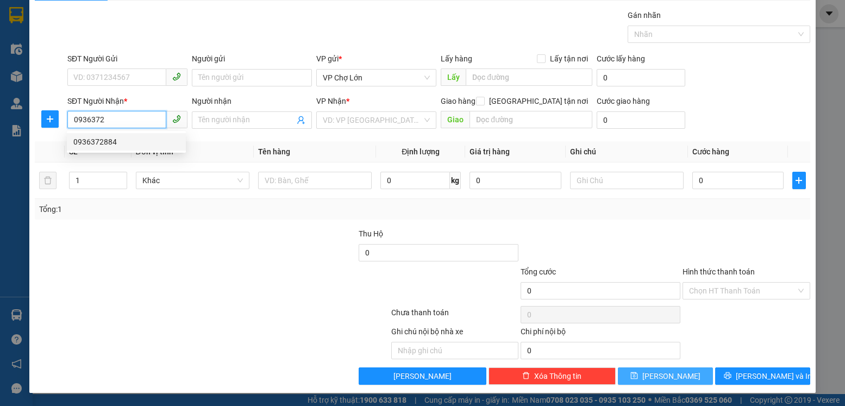
click at [102, 138] on div "0936372884" at bounding box center [126, 142] width 106 height 12
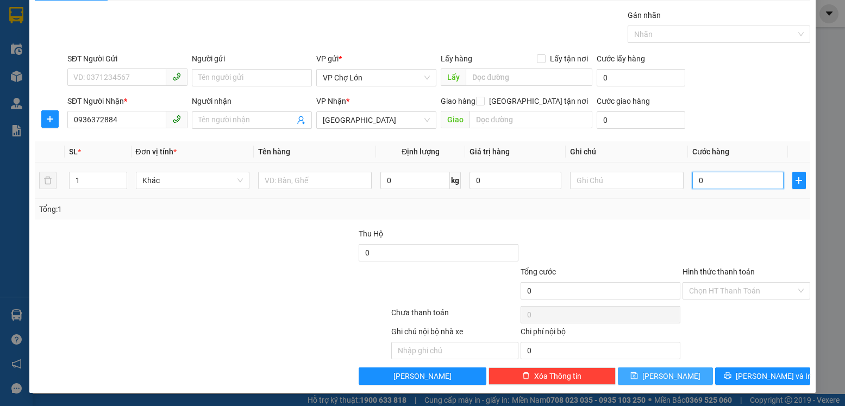
click at [698, 180] on input "0" at bounding box center [737, 180] width 91 height 17
click at [703, 269] on label "Hình thức thanh toán" at bounding box center [718, 271] width 72 height 9
click at [703, 282] on input "Hình thức thanh toán" at bounding box center [742, 290] width 106 height 16
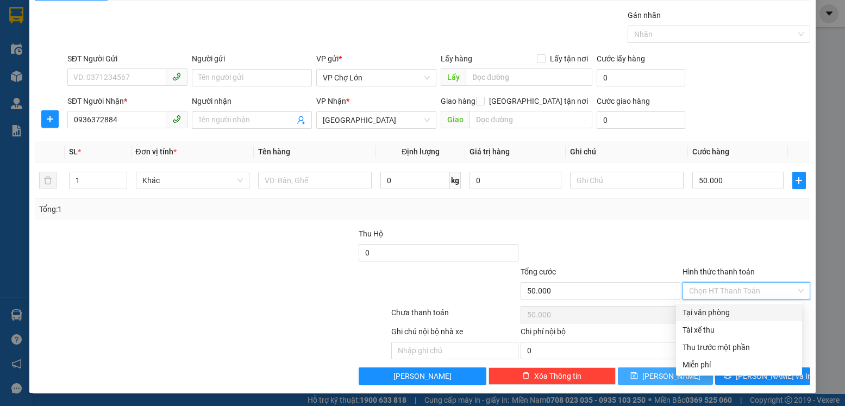
drag, startPoint x: 704, startPoint y: 313, endPoint x: 695, endPoint y: 332, distance: 20.7
click at [704, 314] on div "Tại văn phòng" at bounding box center [738, 312] width 113 height 12
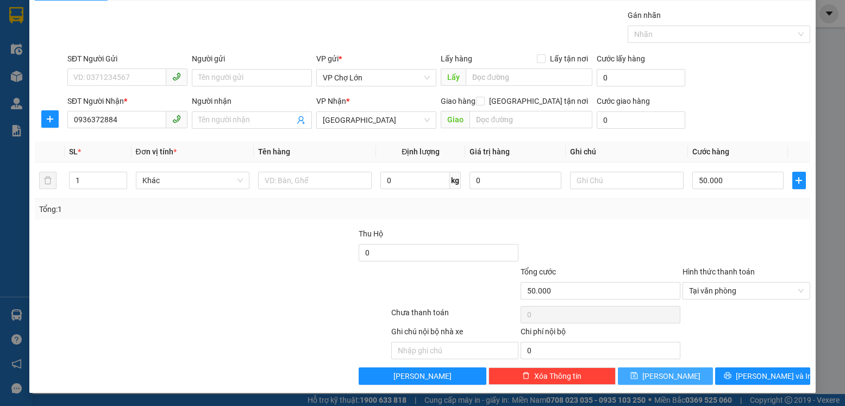
click at [638, 375] on icon "save" at bounding box center [634, 375] width 7 height 7
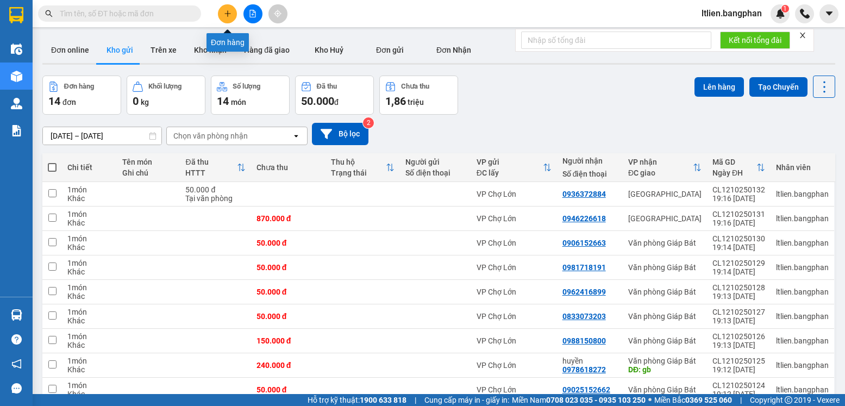
click at [231, 16] on button at bounding box center [227, 13] width 19 height 19
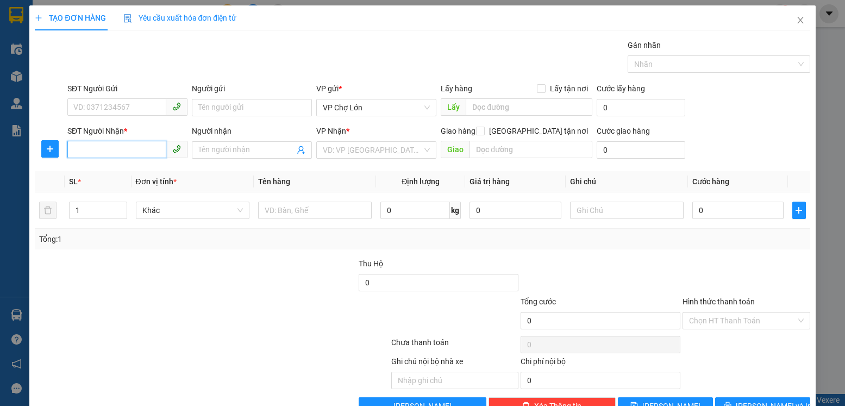
click at [72, 150] on input "SĐT Người Nhận *" at bounding box center [116, 149] width 99 height 17
click at [104, 172] on div "0397042222" at bounding box center [126, 172] width 106 height 12
click at [696, 213] on input "0" at bounding box center [737, 210] width 91 height 17
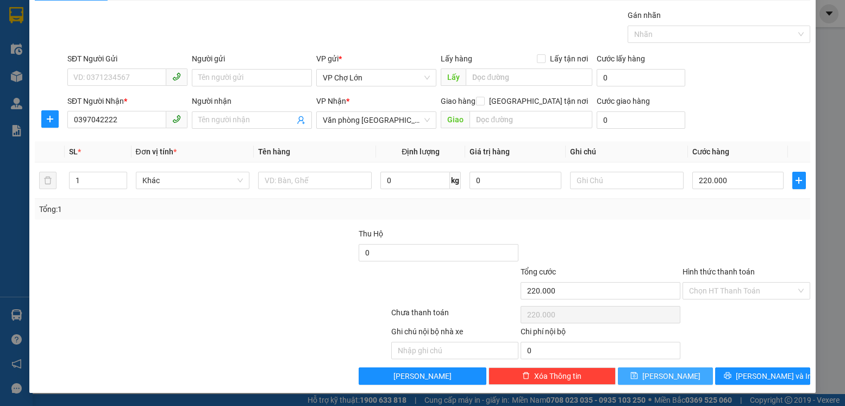
click at [638, 375] on icon "save" at bounding box center [634, 375] width 7 height 7
click at [72, 120] on input "SĐT Người Nhận *" at bounding box center [116, 119] width 99 height 17
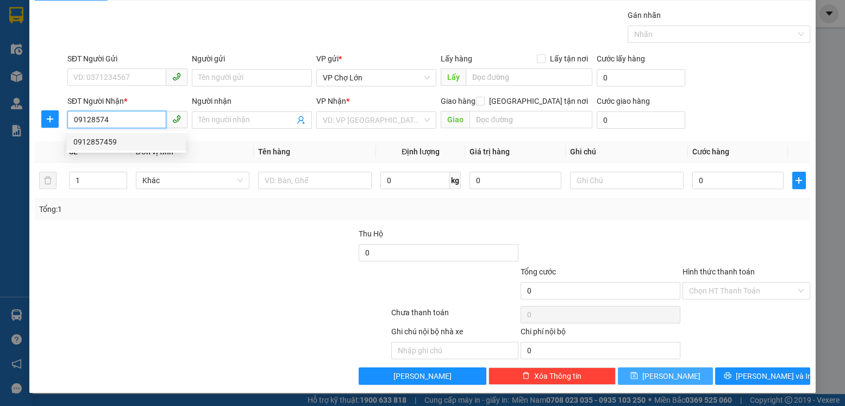
click at [111, 141] on div "0912857459" at bounding box center [126, 142] width 106 height 12
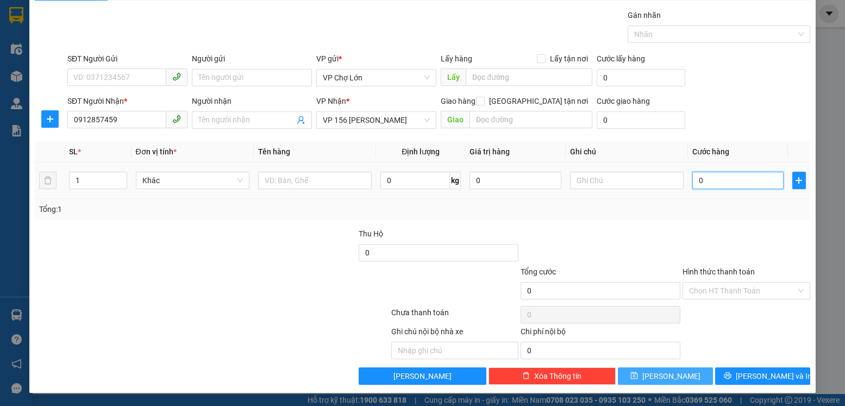
click at [696, 183] on input "0" at bounding box center [737, 180] width 91 height 17
click at [638, 379] on icon "save" at bounding box center [634, 375] width 7 height 7
click at [72, 122] on input "SĐT Người Nhận *" at bounding box center [116, 119] width 99 height 17
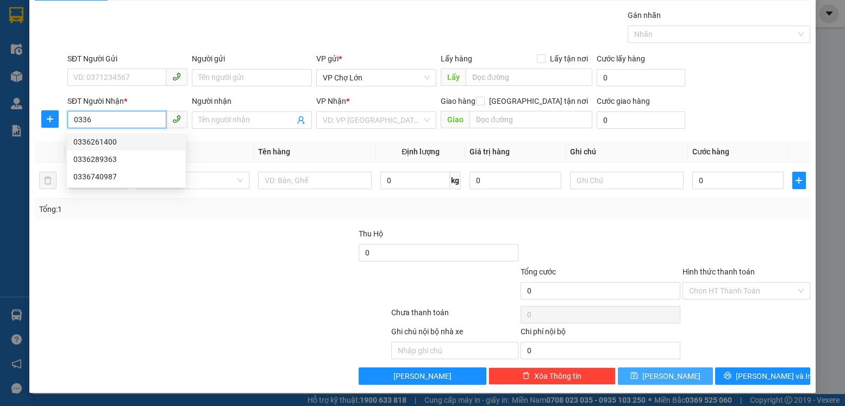
click at [105, 141] on div "0336261400" at bounding box center [126, 142] width 106 height 12
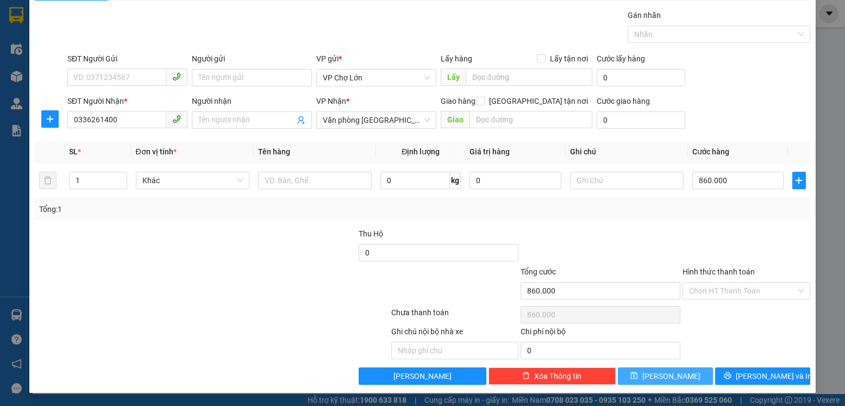
click at [638, 375] on icon "save" at bounding box center [634, 375] width 7 height 7
click at [78, 122] on input "SĐT Người Nhận *" at bounding box center [116, 119] width 99 height 17
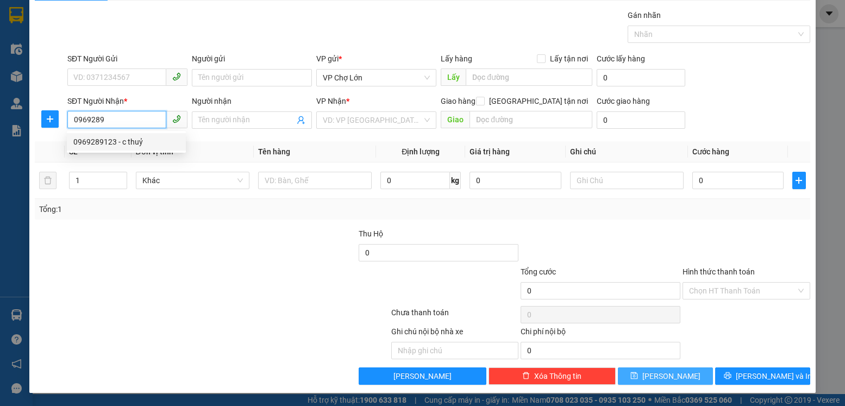
click at [102, 142] on div "0969289123 - c thuỷ" at bounding box center [126, 142] width 106 height 12
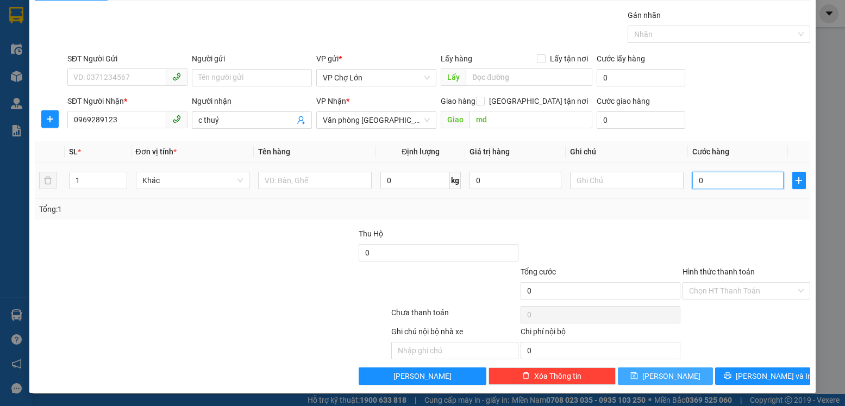
click at [693, 183] on input "0" at bounding box center [737, 180] width 91 height 17
click at [638, 378] on icon "save" at bounding box center [634, 376] width 8 height 8
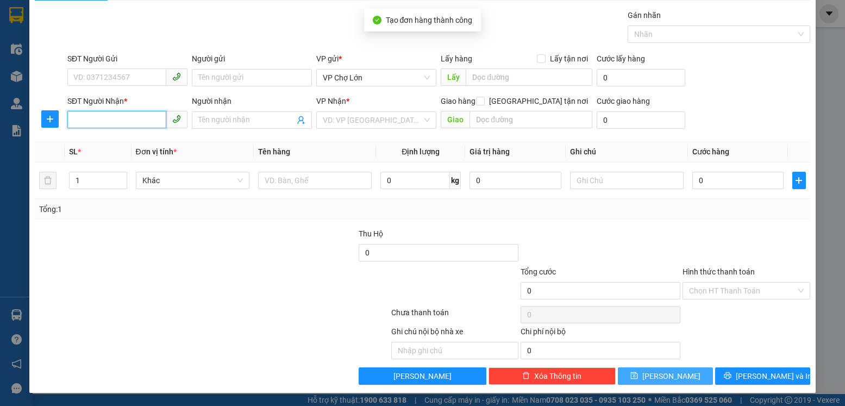
click at [74, 122] on input "SĐT Người Nhận *" at bounding box center [116, 119] width 99 height 17
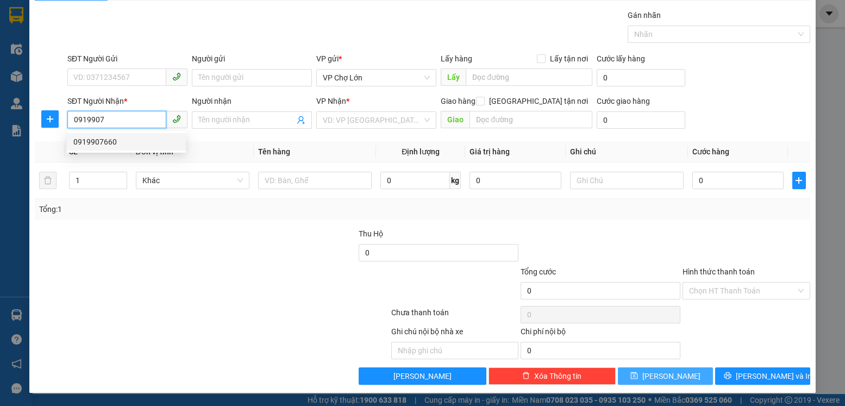
click at [108, 143] on div "0919907660" at bounding box center [126, 142] width 106 height 12
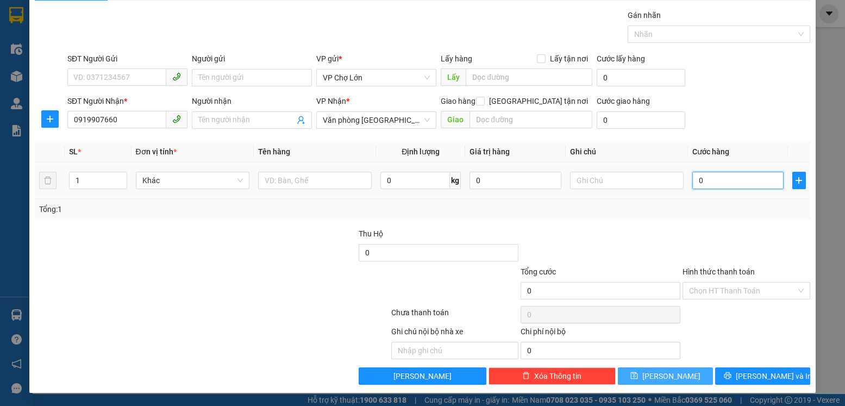
click at [695, 180] on input "0" at bounding box center [737, 180] width 91 height 17
click at [701, 270] on label "Hình thức thanh toán" at bounding box center [718, 271] width 72 height 9
click at [701, 282] on input "Hình thức thanh toán" at bounding box center [742, 290] width 106 height 16
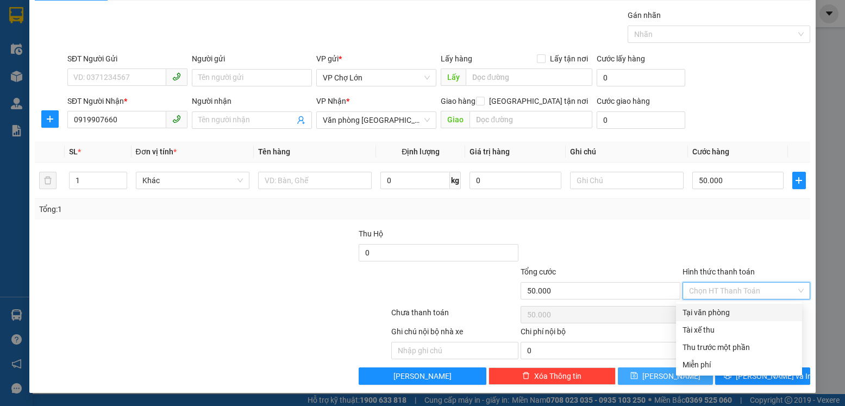
drag, startPoint x: 702, startPoint y: 312, endPoint x: 716, endPoint y: 300, distance: 18.1
click at [704, 312] on div "Tại văn phòng" at bounding box center [738, 312] width 113 height 12
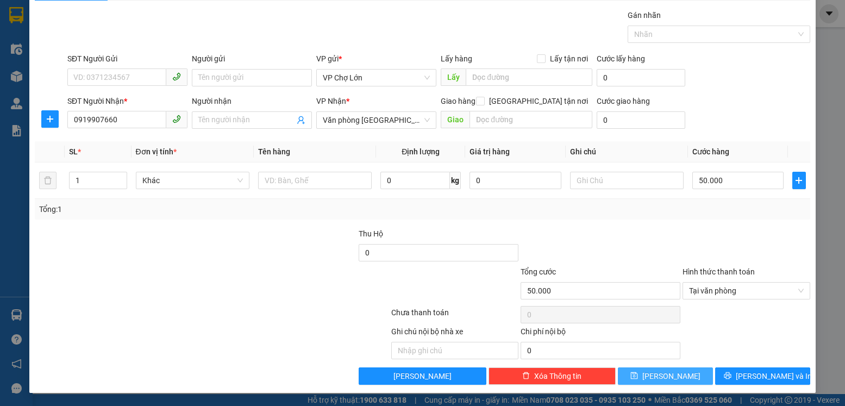
click at [638, 377] on icon "save" at bounding box center [634, 375] width 7 height 7
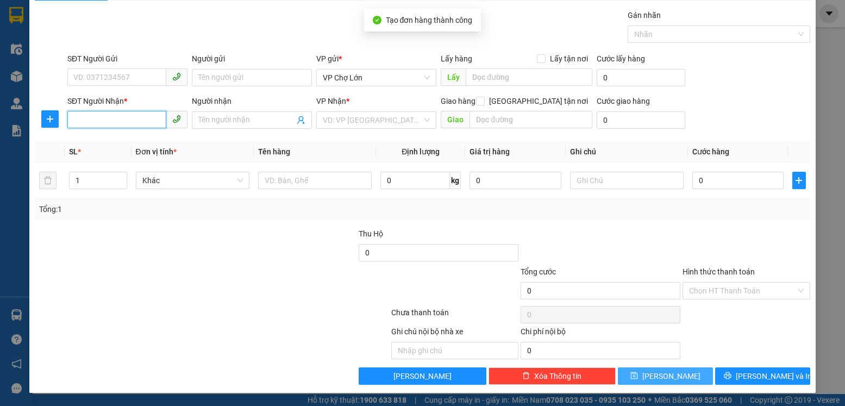
click at [78, 118] on input "SĐT Người Nhận *" at bounding box center [116, 119] width 99 height 17
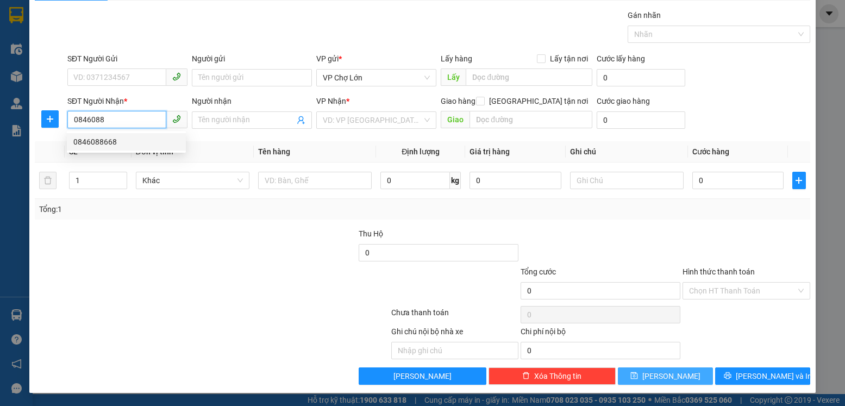
click at [103, 141] on div "0846088668" at bounding box center [126, 142] width 106 height 12
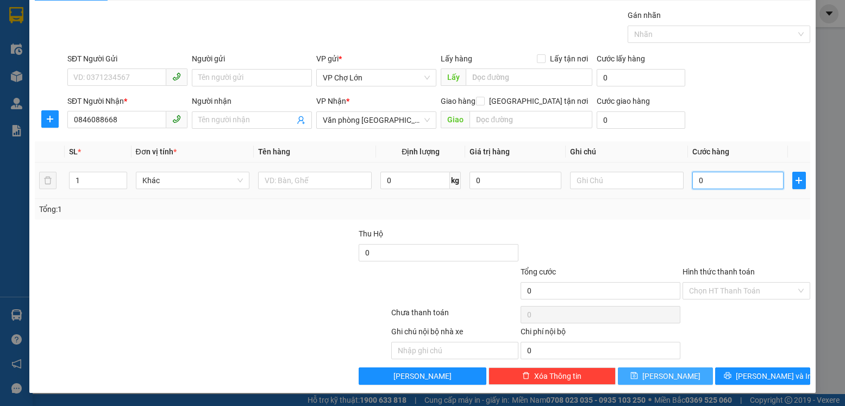
click at [699, 184] on input "0" at bounding box center [737, 180] width 91 height 17
click at [698, 269] on label "Hình thức thanh toán" at bounding box center [718, 271] width 72 height 9
click at [698, 282] on input "Hình thức thanh toán" at bounding box center [742, 290] width 106 height 16
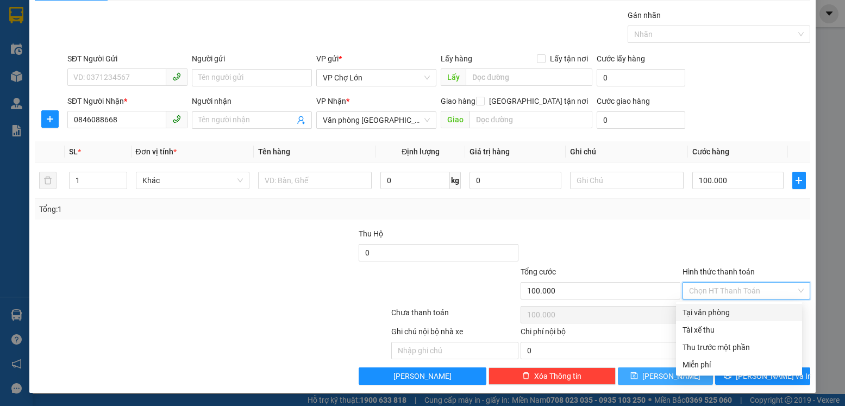
click at [707, 312] on div "Tại văn phòng" at bounding box center [738, 312] width 113 height 12
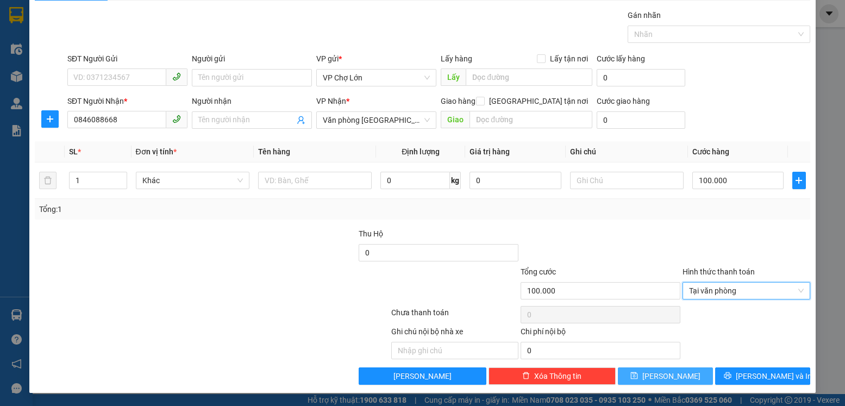
click at [638, 375] on icon "save" at bounding box center [634, 375] width 7 height 7
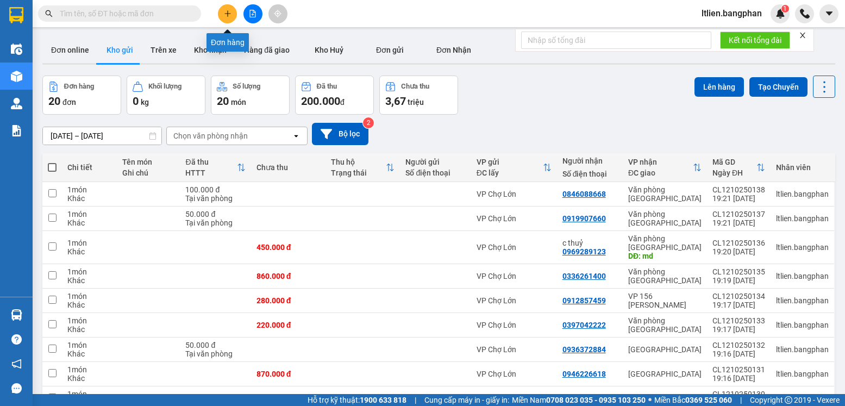
click at [228, 17] on button at bounding box center [227, 13] width 19 height 19
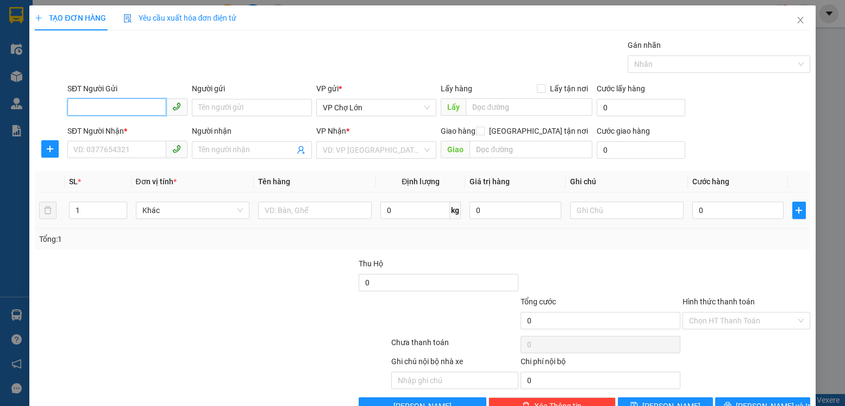
scroll to position [30, 0]
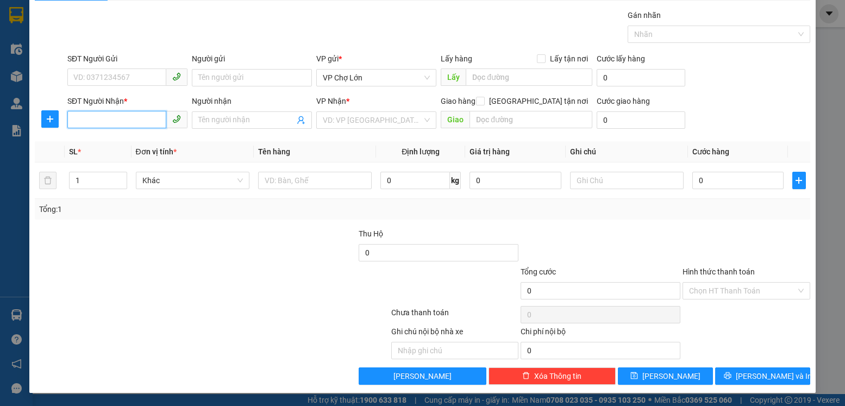
click at [71, 120] on input "SĐT Người Nhận *" at bounding box center [116, 119] width 99 height 17
click at [77, 121] on input "SĐT Người Nhận *" at bounding box center [116, 119] width 99 height 17
click at [109, 140] on div "0973482288" at bounding box center [126, 142] width 106 height 12
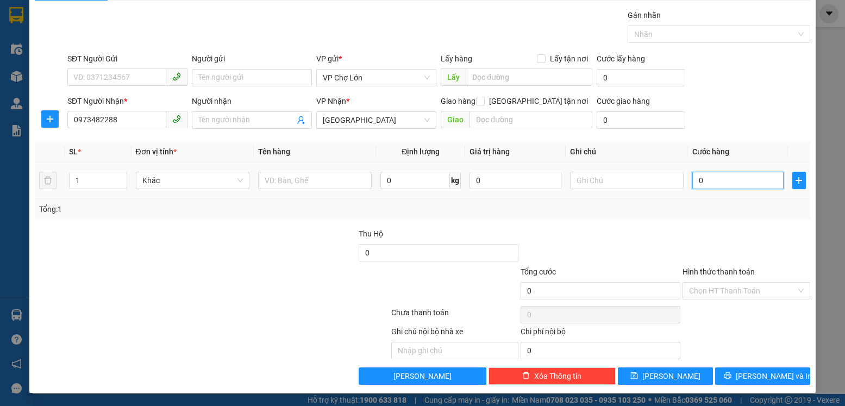
click at [698, 180] on input "0" at bounding box center [737, 180] width 91 height 17
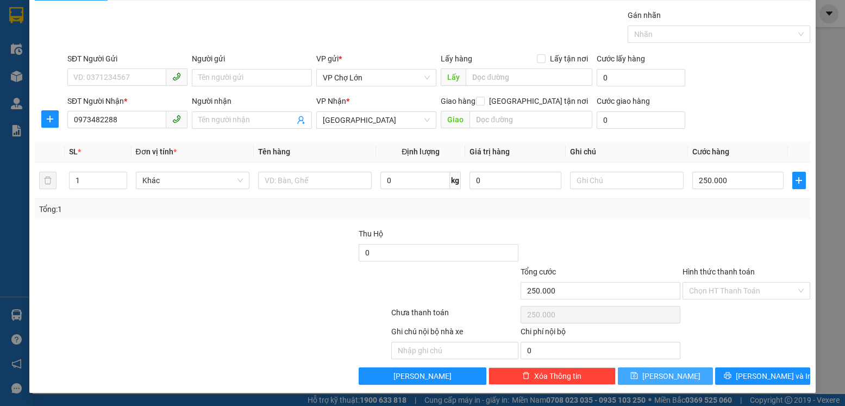
click at [638, 374] on icon "save" at bounding box center [634, 375] width 7 height 7
click at [75, 121] on input "SĐT Người Nhận *" at bounding box center [116, 119] width 99 height 17
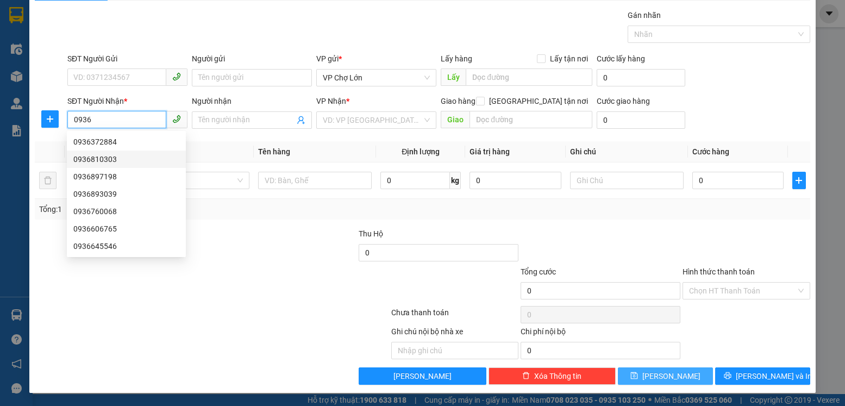
click at [90, 159] on div "0936810303" at bounding box center [126, 159] width 106 height 12
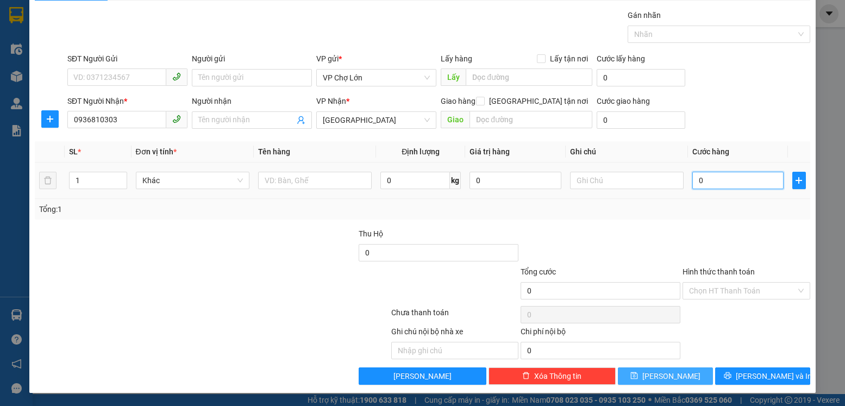
click at [700, 183] on input "0" at bounding box center [737, 180] width 91 height 17
click at [710, 179] on input "750" at bounding box center [737, 180] width 91 height 17
click at [638, 375] on icon "save" at bounding box center [634, 376] width 8 height 8
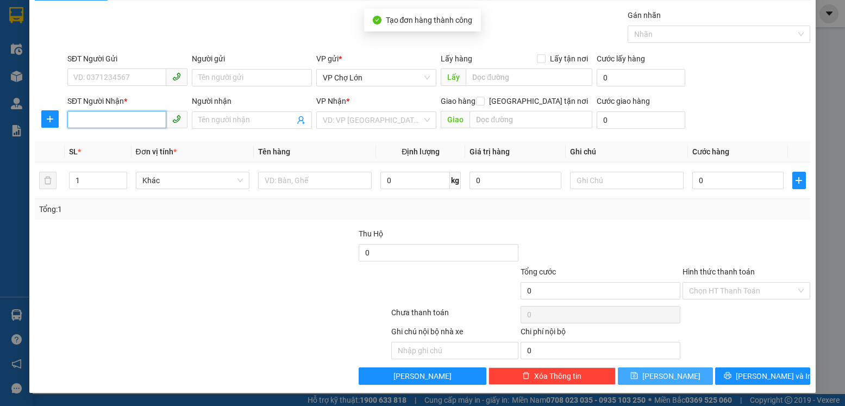
click at [72, 118] on input "SĐT Người Nhận *" at bounding box center [116, 119] width 99 height 17
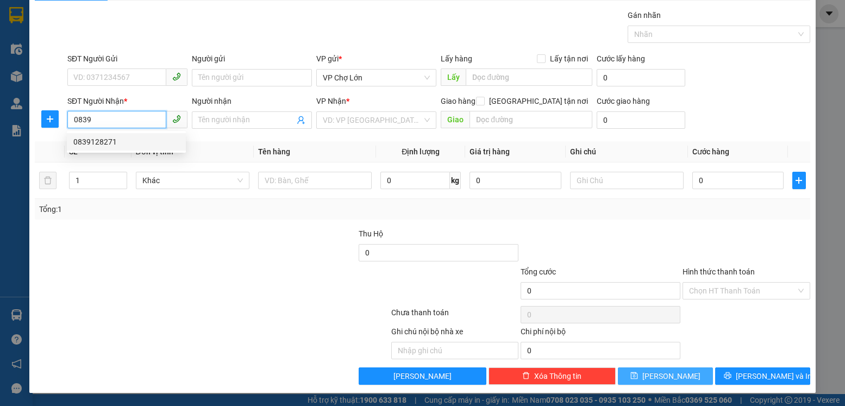
click at [109, 142] on div "0839128271" at bounding box center [126, 142] width 106 height 12
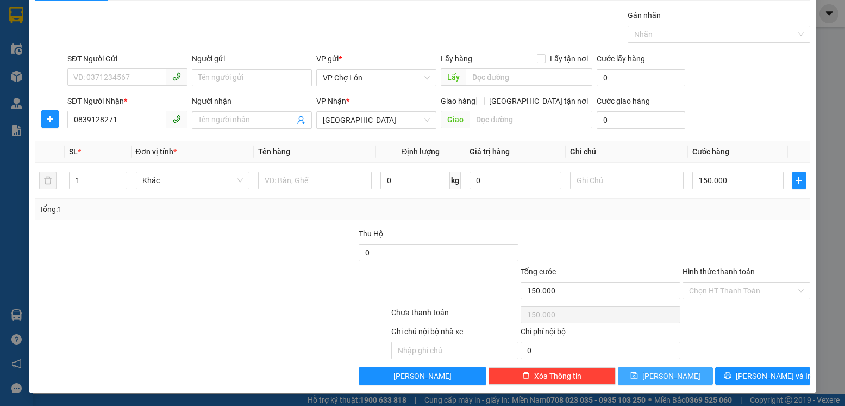
click at [638, 375] on icon "save" at bounding box center [634, 376] width 8 height 8
